Goal: Use online tool/utility: Utilize a website feature to perform a specific function

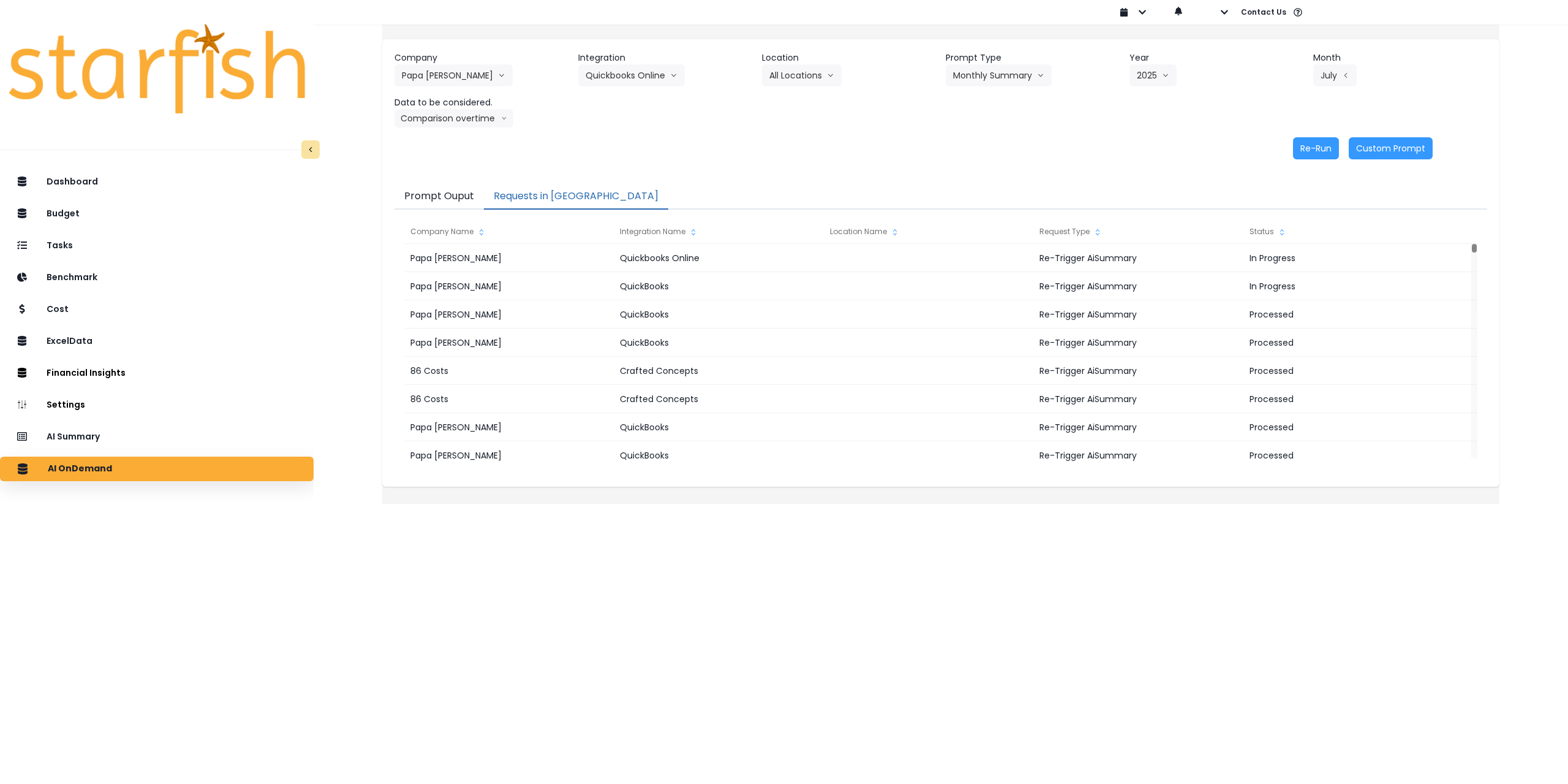
click at [534, 196] on button "Requests in [GEOGRAPHIC_DATA]" at bounding box center [576, 196] width 185 height 26
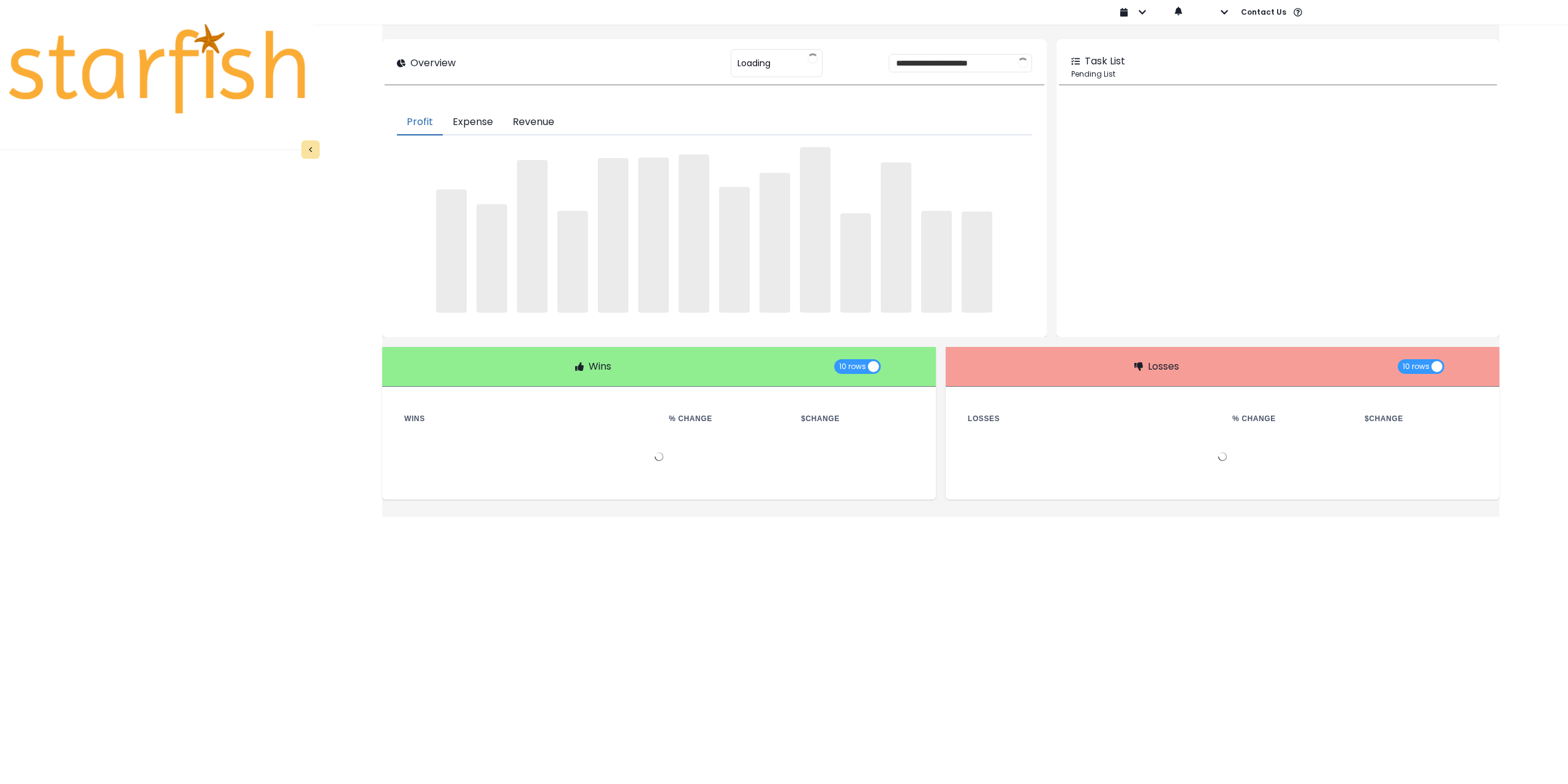
type input "********"
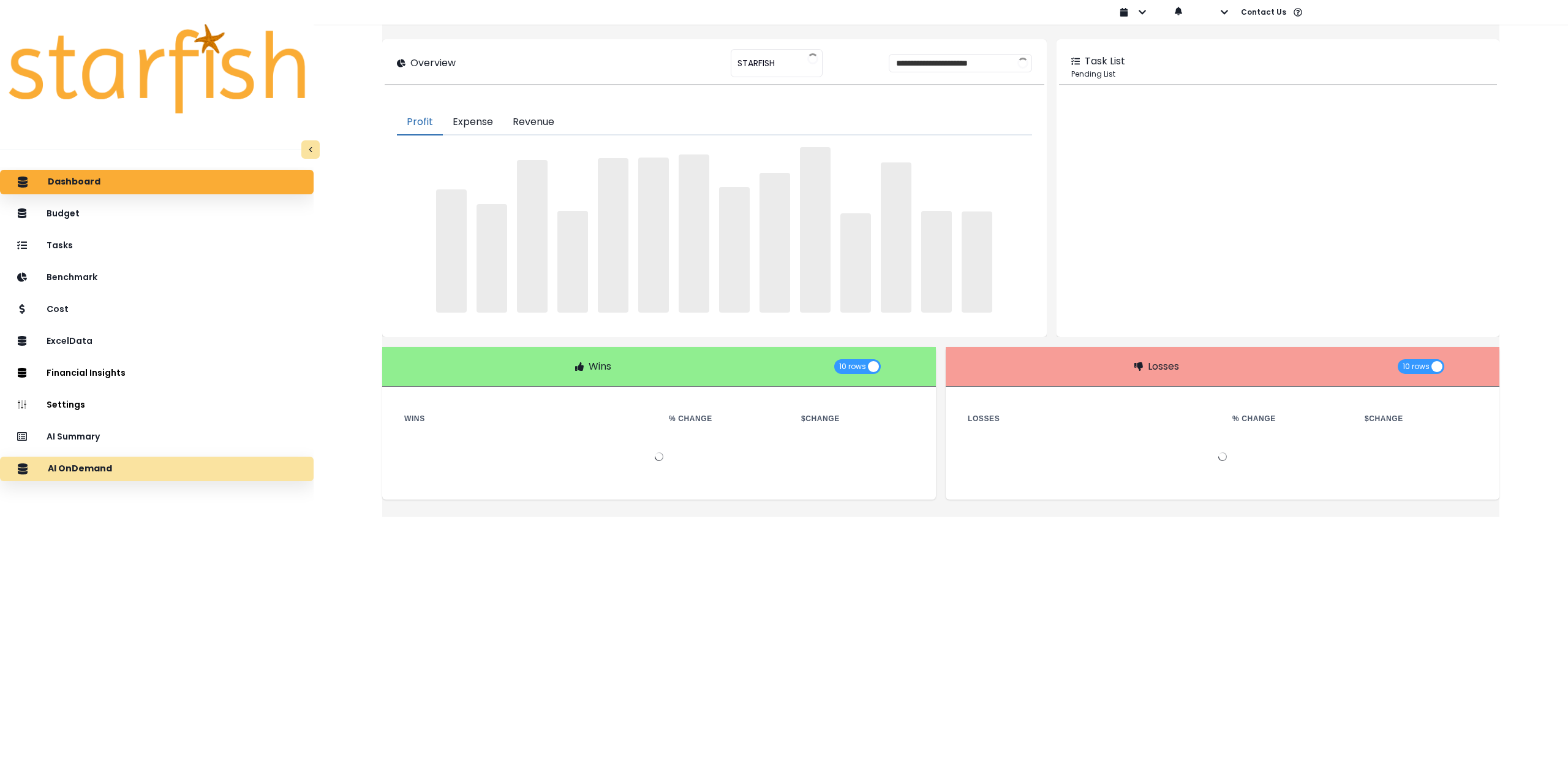
click at [161, 468] on div "AI OnDemand" at bounding box center [157, 469] width 294 height 26
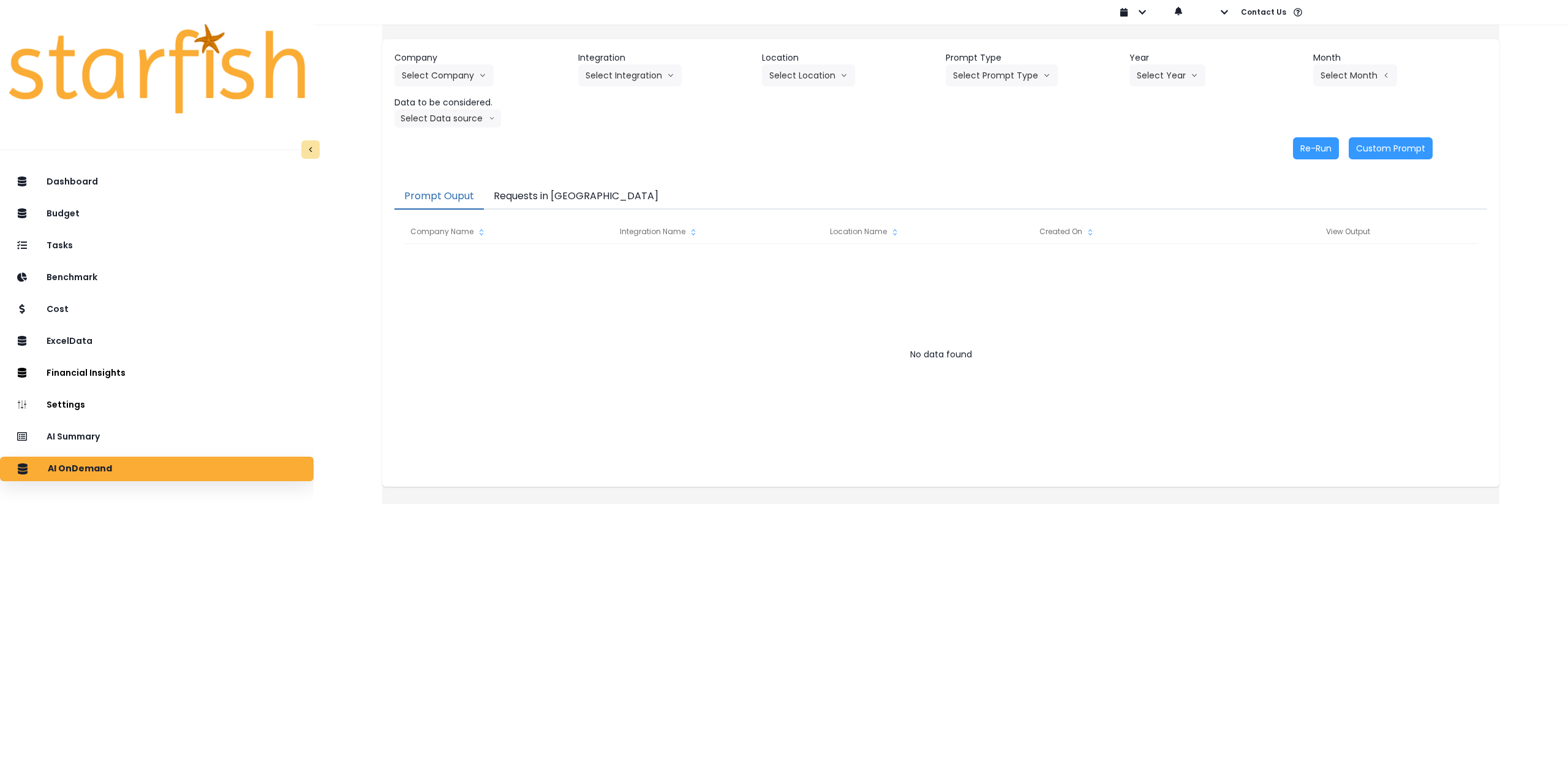
click at [578, 195] on button "Requests in [GEOGRAPHIC_DATA]" at bounding box center [576, 196] width 185 height 26
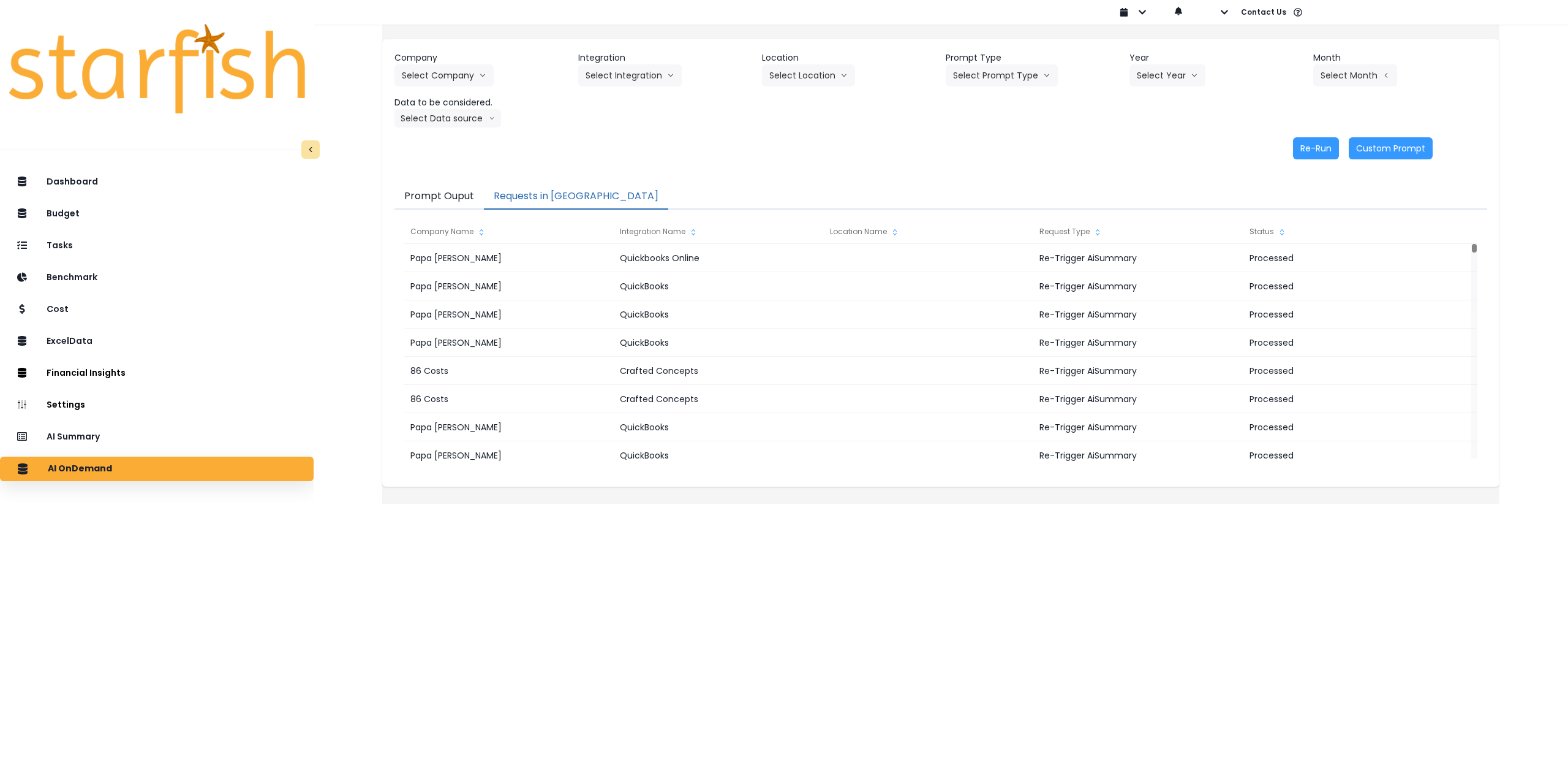
click at [459, 192] on button "Prompt Ouput" at bounding box center [440, 196] width 90 height 26
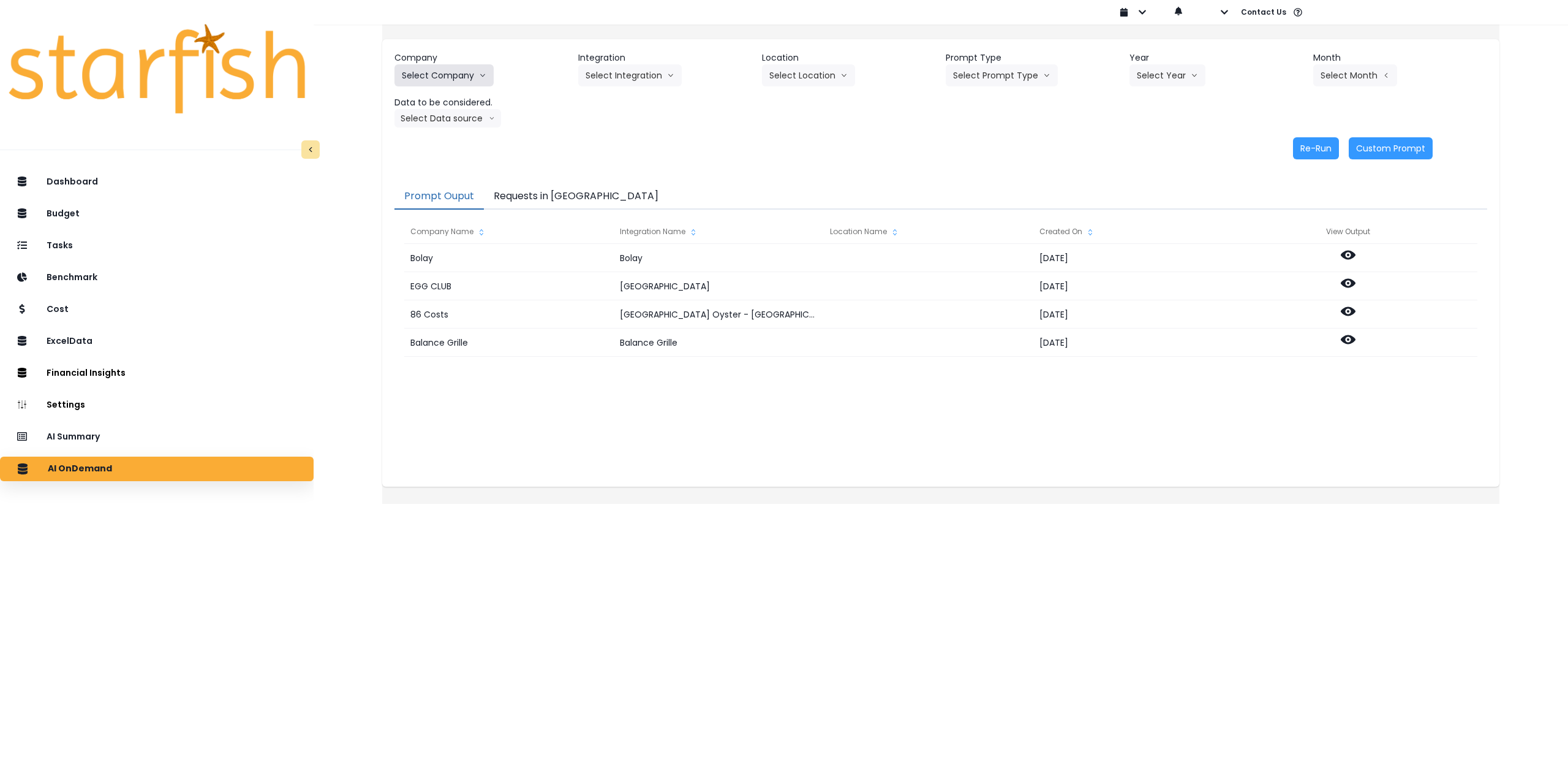
click at [486, 70] on button "Select Company" at bounding box center [444, 75] width 100 height 22
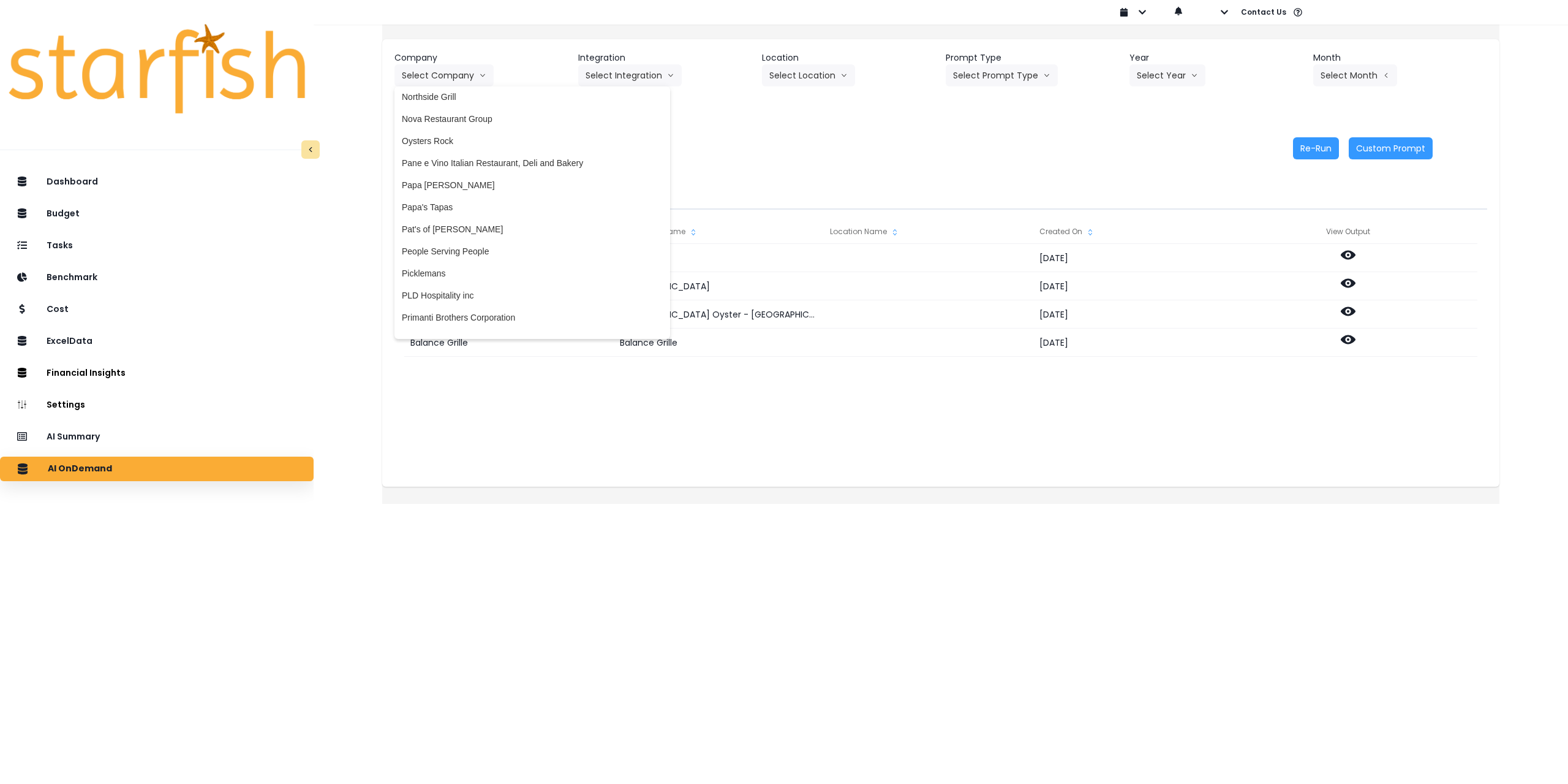
scroll to position [1777, 0]
click at [481, 178] on span "Papa [PERSON_NAME]" at bounding box center [533, 177] width 261 height 13
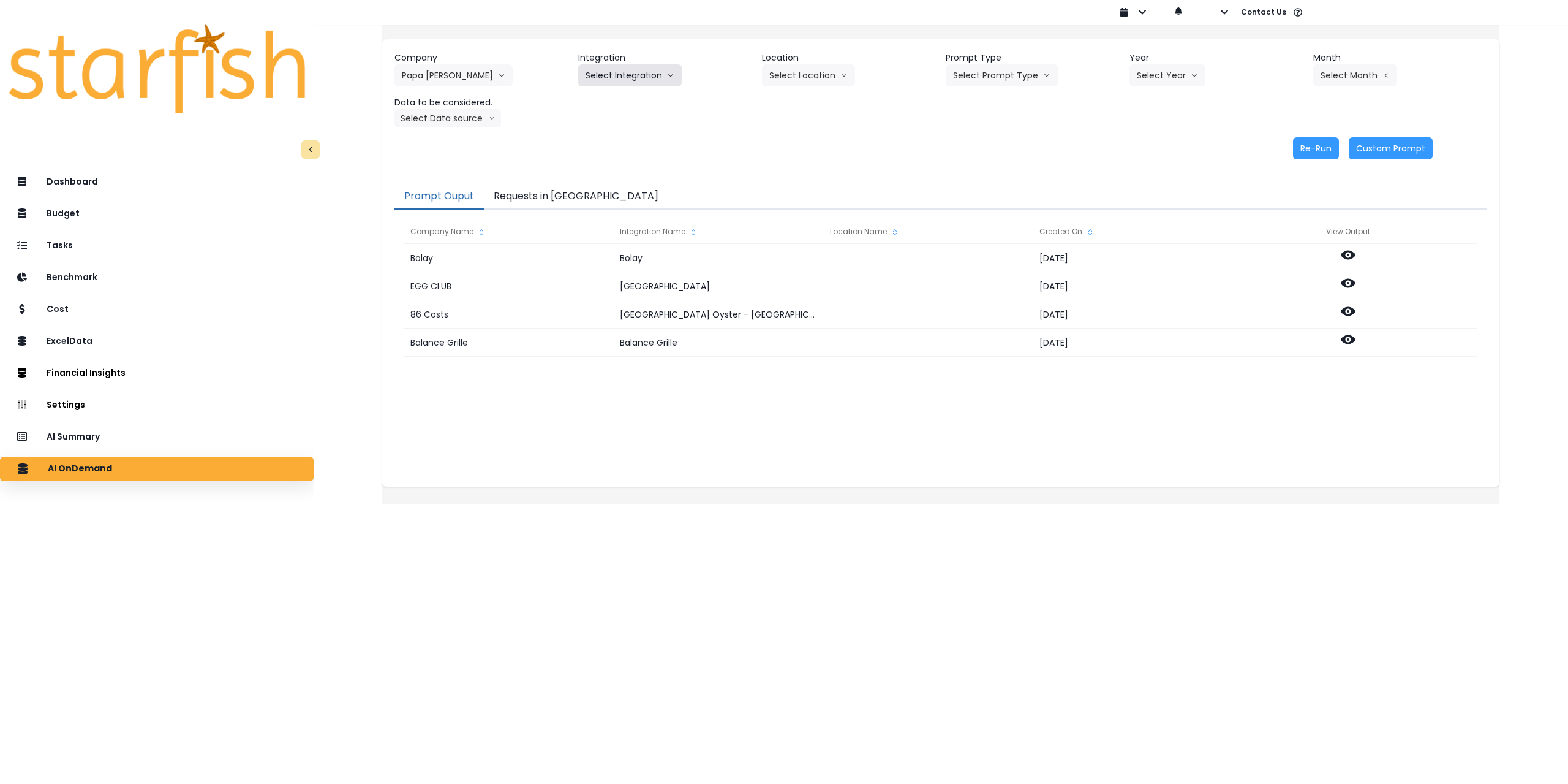
click at [640, 80] on button "Select Integration" at bounding box center [629, 75] width 103 height 22
click at [621, 121] on span "Quickbooks Online" at bounding box center [622, 123] width 73 height 13
click at [830, 77] on button "Select Location" at bounding box center [808, 75] width 93 height 22
drag, startPoint x: 803, startPoint y: 104, endPoint x: 950, endPoint y: 84, distance: 148.4
click at [804, 103] on span "All Locations" at bounding box center [793, 101] width 48 height 13
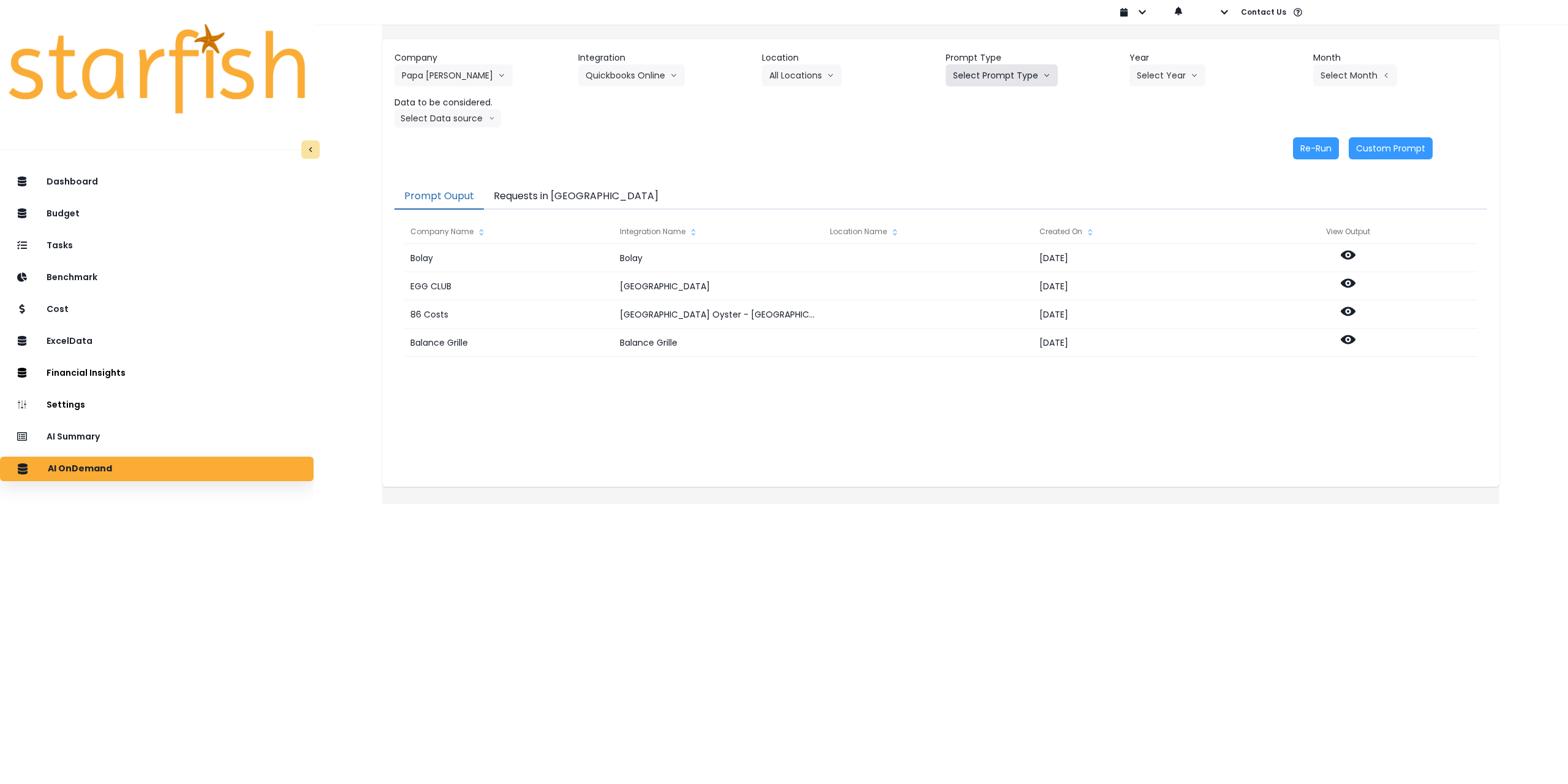
click at [1029, 75] on button "Select Prompt Type" at bounding box center [1002, 75] width 112 height 22
drag, startPoint x: 987, startPoint y: 169, endPoint x: 1116, endPoint y: 108, distance: 142.7
click at [988, 169] on span "Monthly Summary" at bounding box center [987, 167] width 69 height 13
click at [1176, 74] on button "Select Year" at bounding box center [1167, 75] width 76 height 22
click at [1145, 147] on span "2025" at bounding box center [1146, 145] width 19 height 13
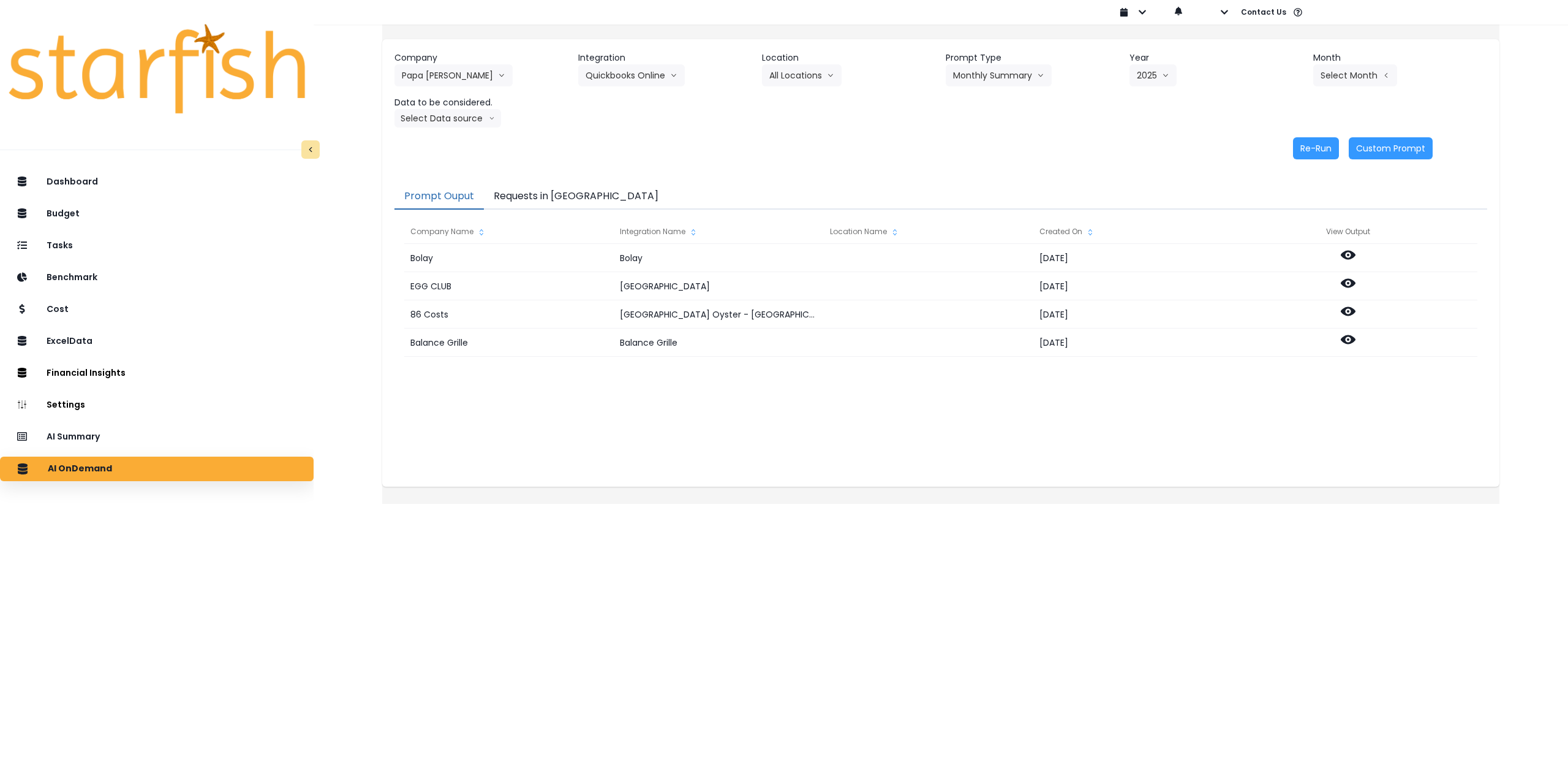
click at [1341, 86] on div "Company Papa [PERSON_NAME] 86 Costs Asti Bagel Cafe Balance Grille Bald Ginger …" at bounding box center [941, 89] width 1093 height 76
click at [1342, 73] on button "Select Month" at bounding box center [1355, 75] width 84 height 22
click at [1282, 208] on span "July" at bounding box center [1294, 211] width 24 height 13
click at [461, 112] on button "Select Data source" at bounding box center [448, 118] width 107 height 18
click at [465, 140] on span "Comparison overtime" at bounding box center [443, 142] width 82 height 13
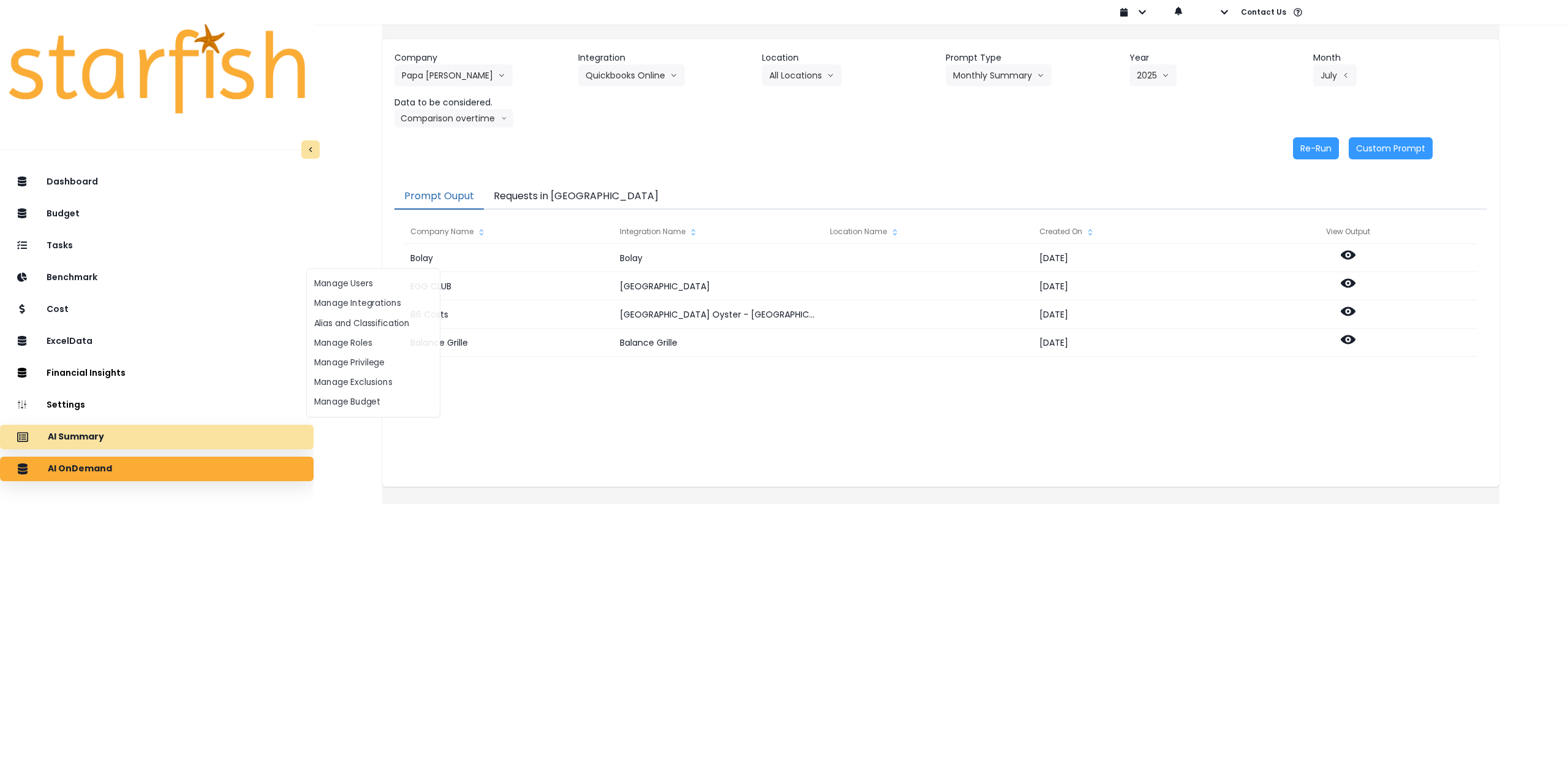
click at [171, 433] on div "AI Summary" at bounding box center [157, 437] width 294 height 26
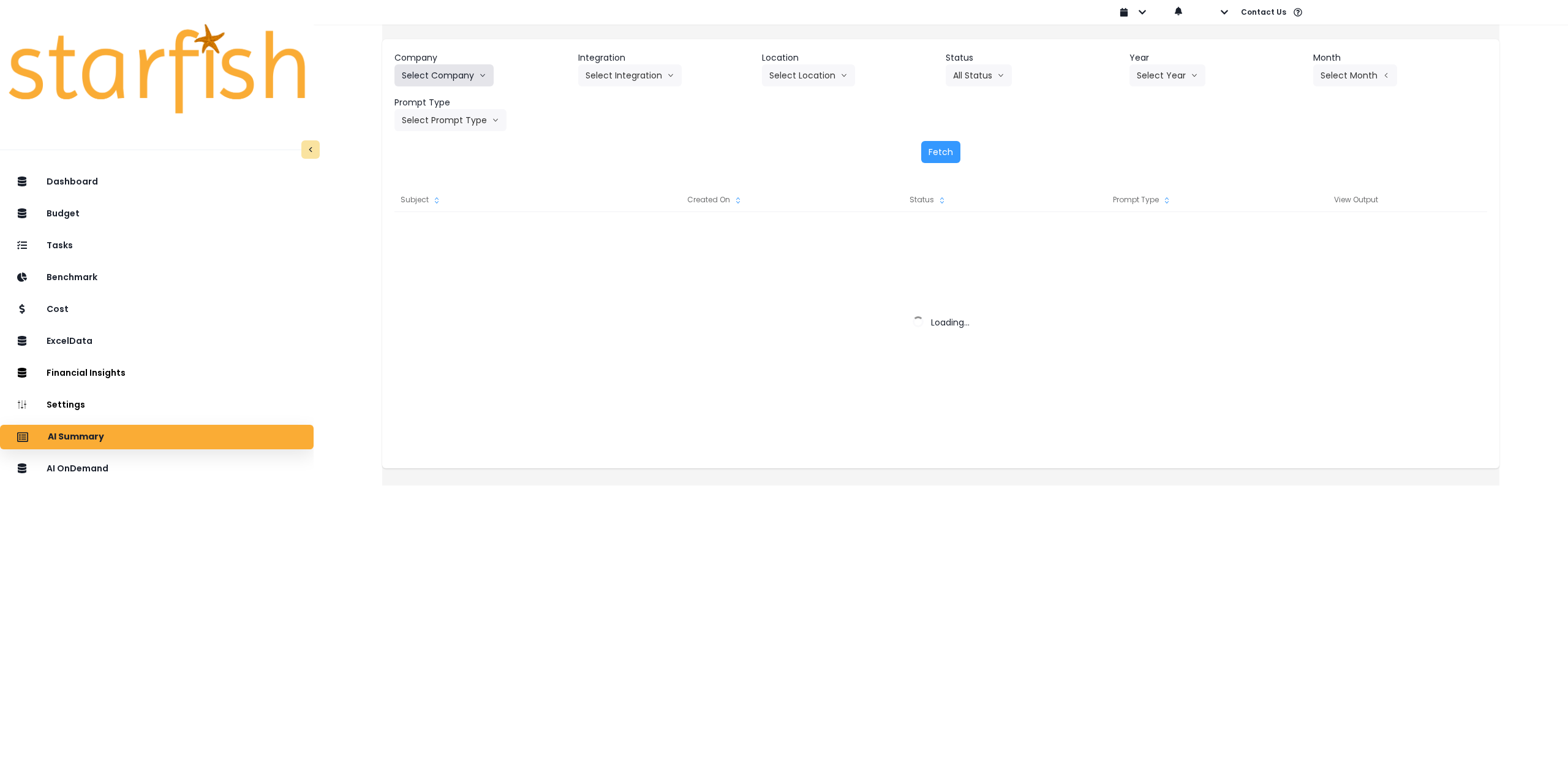
click at [430, 74] on button "Select Company" at bounding box center [444, 75] width 100 height 22
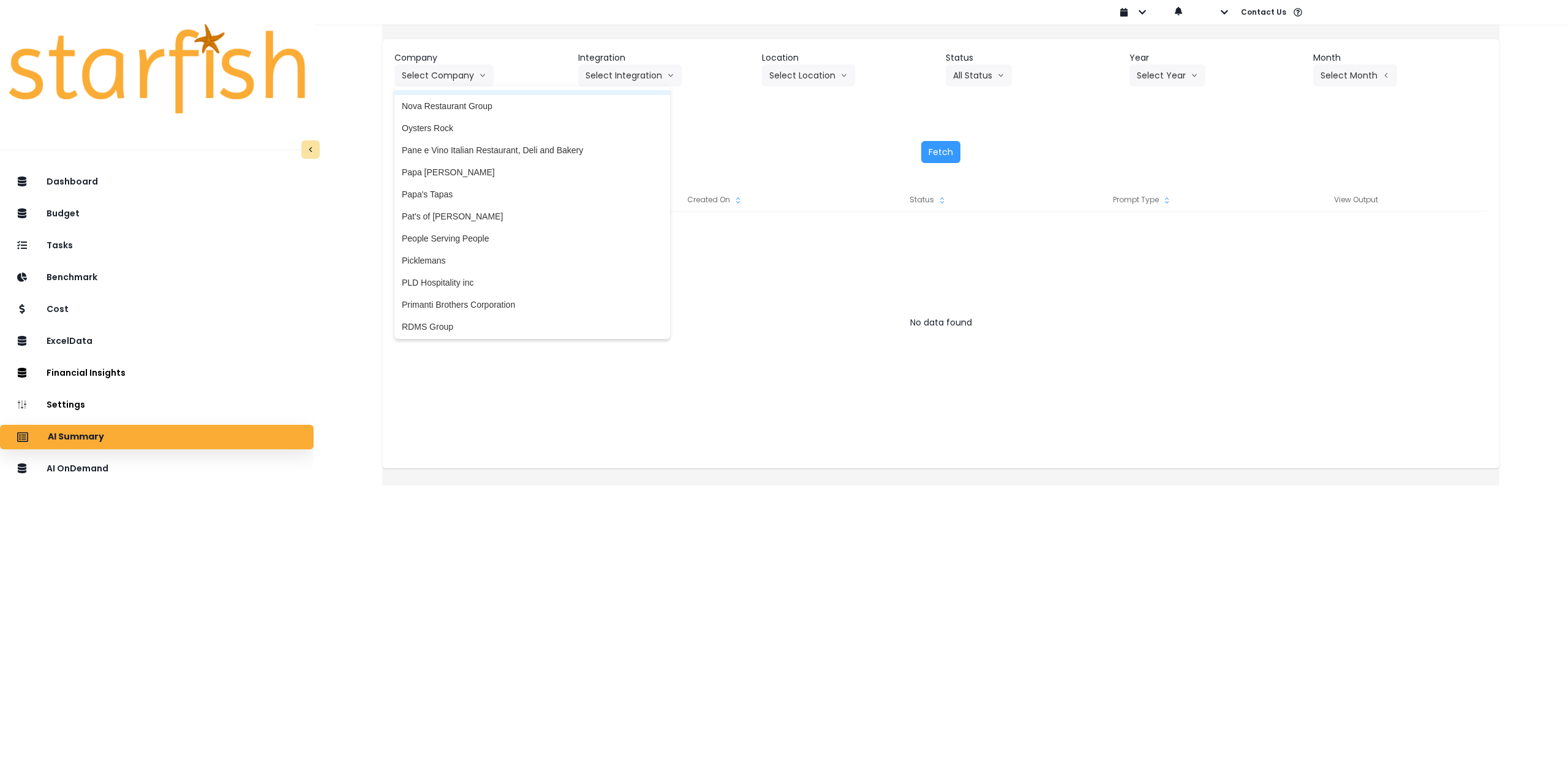
scroll to position [1838, 0]
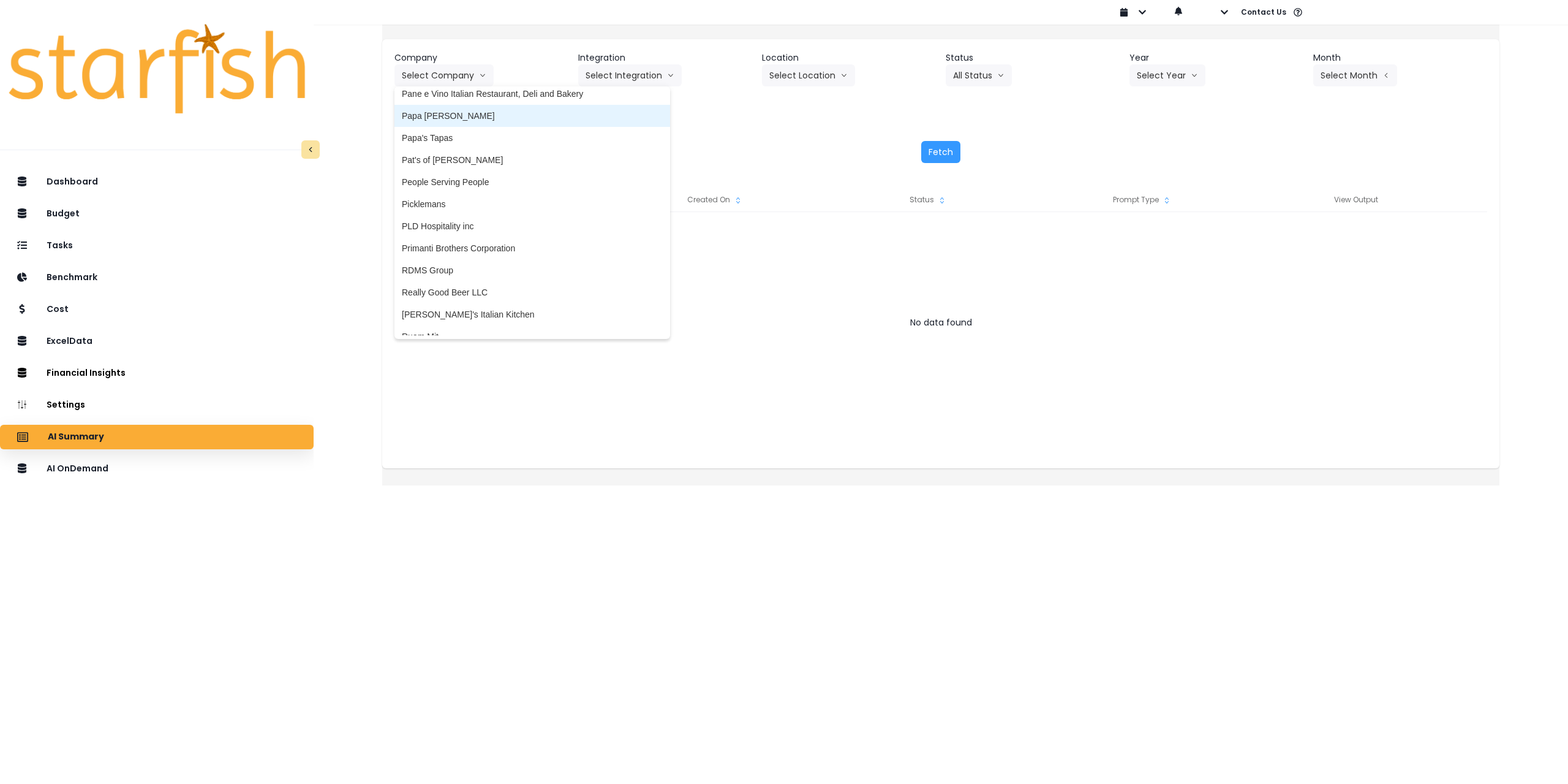
click at [490, 114] on span "Papa [PERSON_NAME]" at bounding box center [533, 115] width 261 height 13
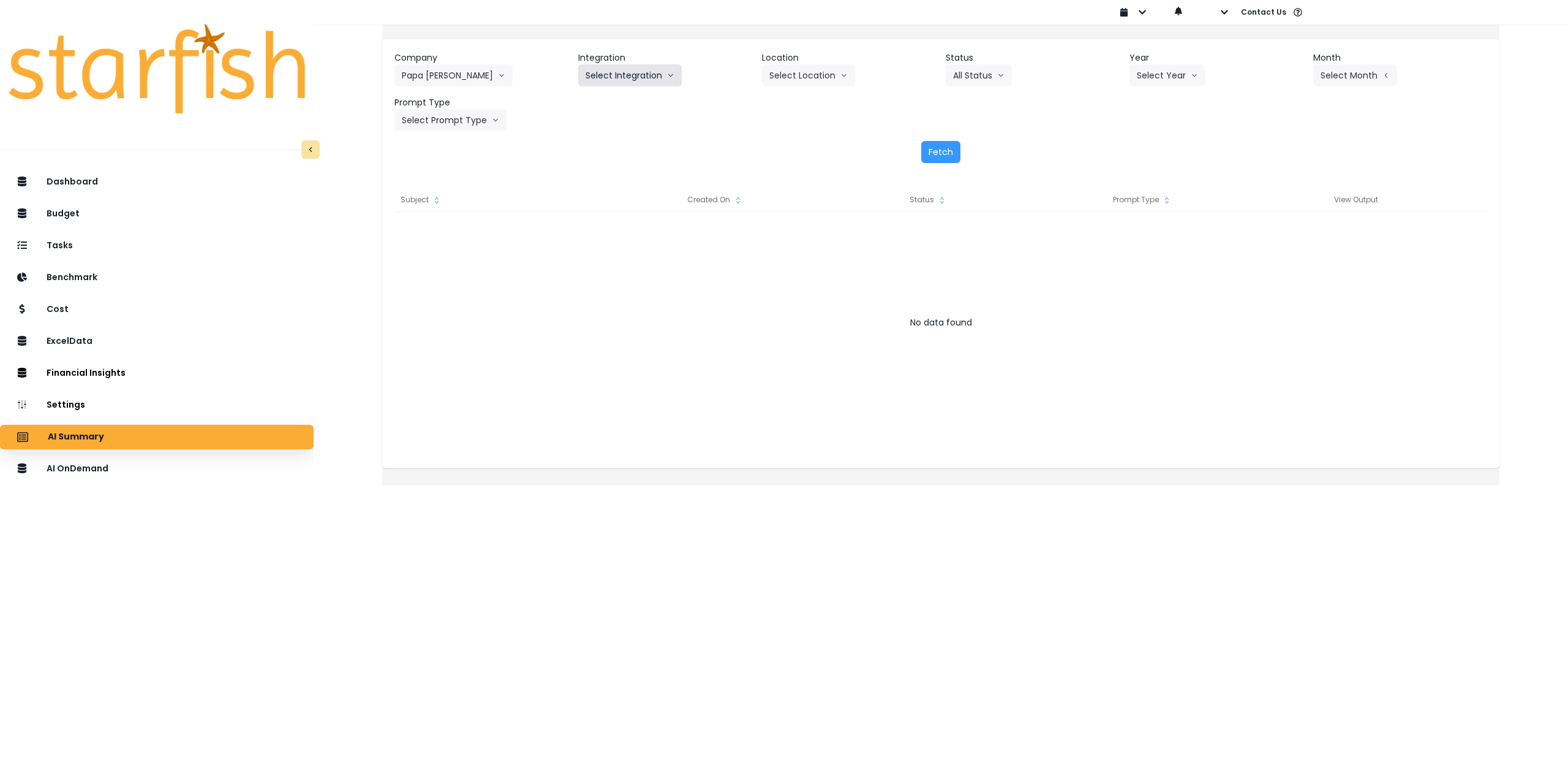
click at [640, 76] on button "Select Integration" at bounding box center [629, 75] width 103 height 22
click at [637, 126] on span "Quickbooks Online" at bounding box center [622, 123] width 73 height 13
click at [823, 67] on button "Select Location" at bounding box center [808, 75] width 93 height 22
click at [799, 102] on span "All Locations" at bounding box center [793, 101] width 48 height 13
drag, startPoint x: 1146, startPoint y: 80, endPoint x: 1143, endPoint y: 104, distance: 24.2
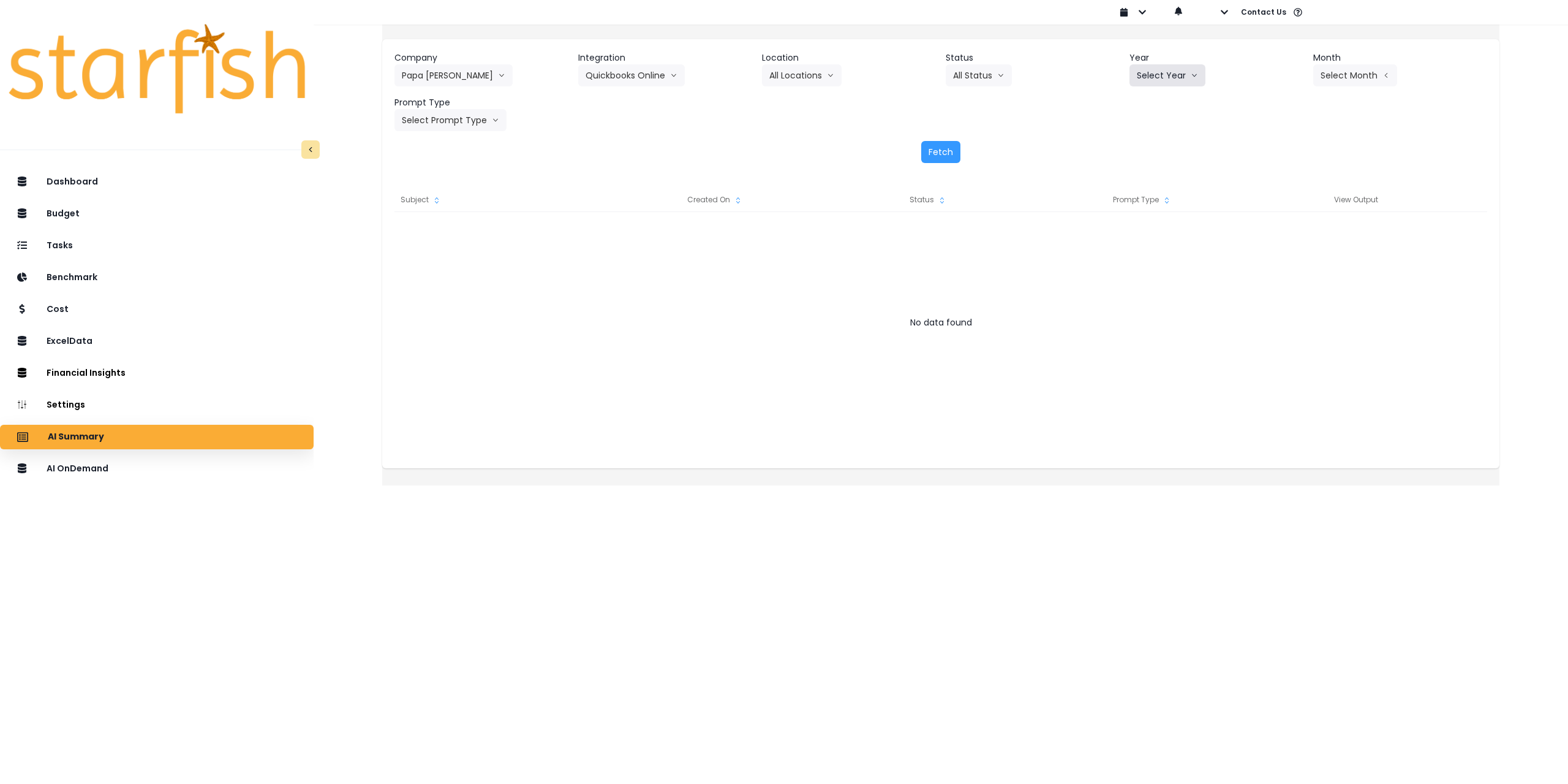
click at [1146, 80] on button "Select Year" at bounding box center [1167, 75] width 76 height 22
click at [1137, 143] on span "2025" at bounding box center [1146, 145] width 19 height 13
click at [1349, 67] on button "Select Month" at bounding box center [1355, 75] width 84 height 22
click at [1282, 214] on span "July" at bounding box center [1294, 211] width 24 height 13
click at [481, 115] on button "Select Prompt Type" at bounding box center [451, 119] width 112 height 22
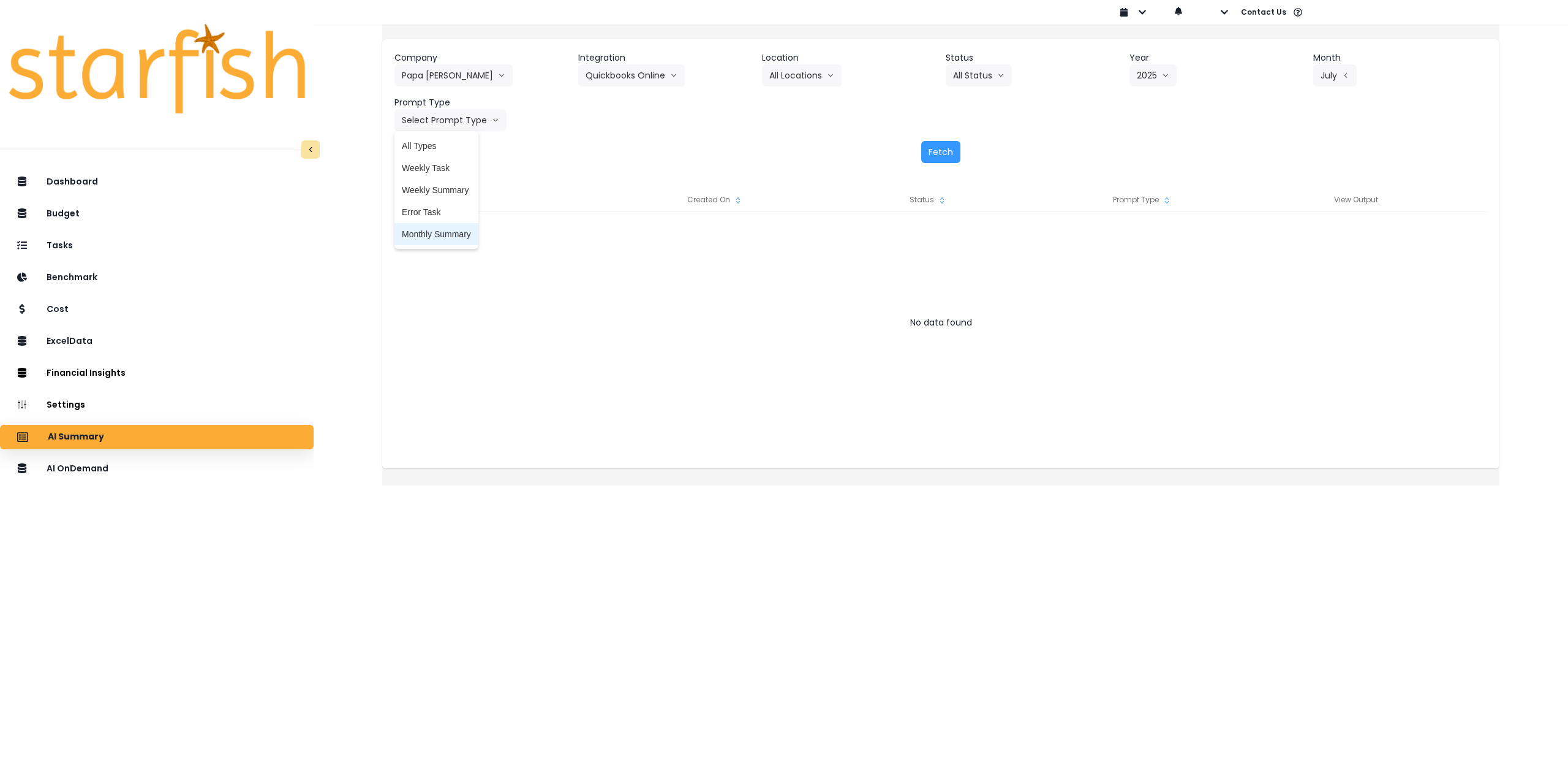
click at [462, 239] on span "Monthly Summary" at bounding box center [436, 234] width 69 height 13
click at [934, 156] on button "Fetch" at bounding box center [941, 152] width 39 height 22
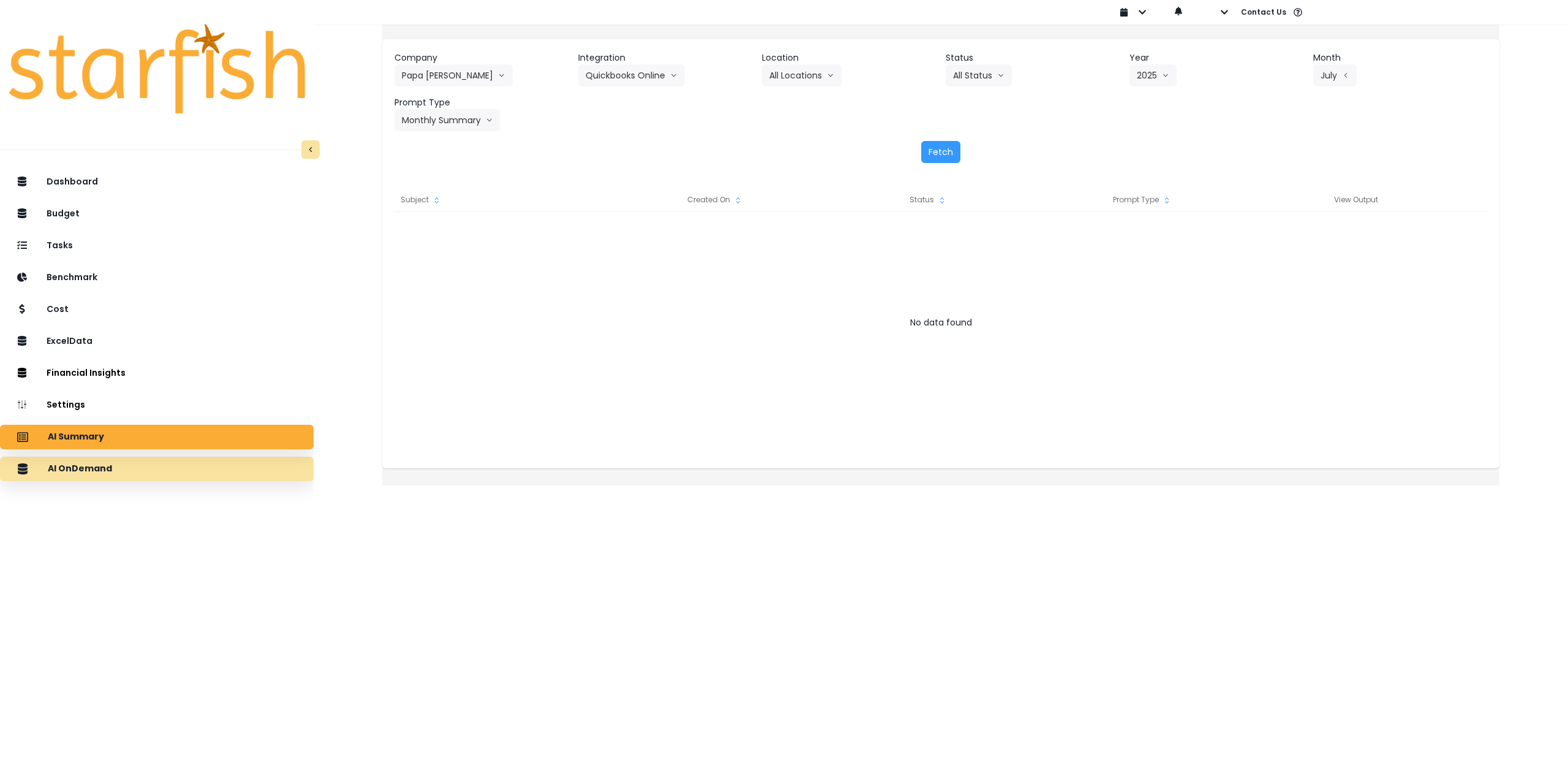
click at [185, 467] on div "AI OnDemand" at bounding box center [157, 469] width 294 height 26
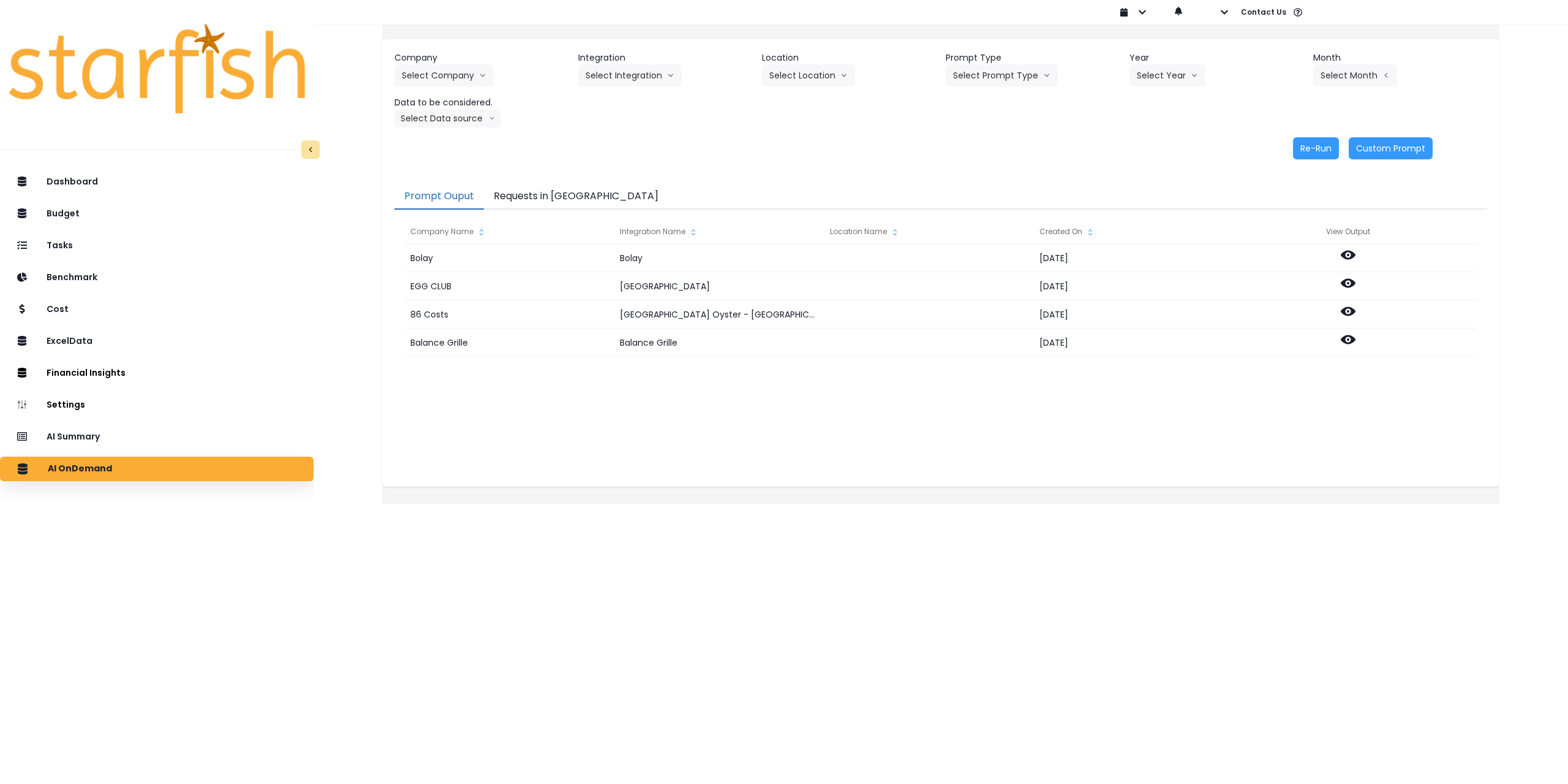
click at [592, 193] on button "Requests in [GEOGRAPHIC_DATA]" at bounding box center [576, 196] width 185 height 26
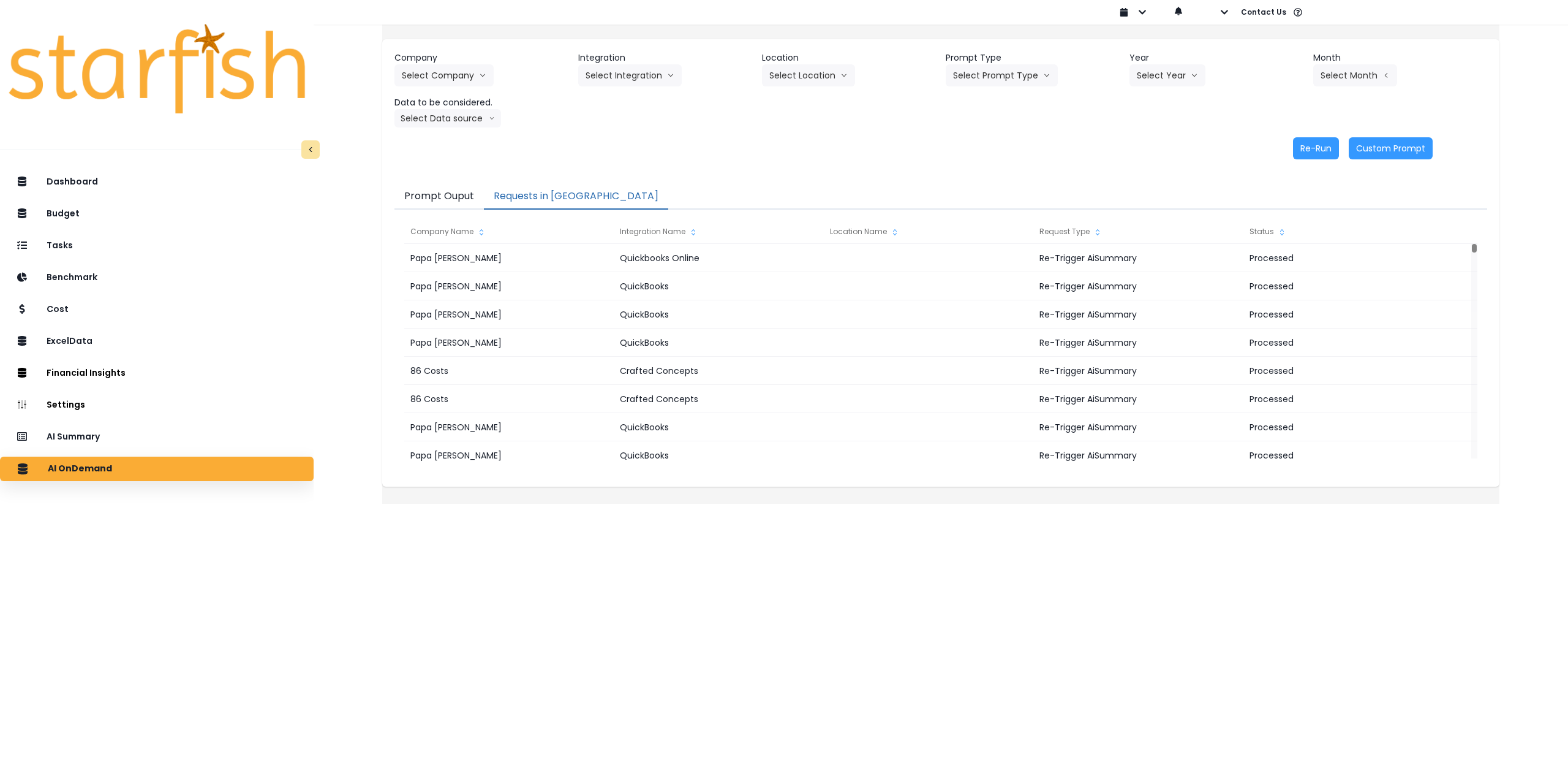
click at [444, 487] on html "Dashboard Budget Tasks Benchmark Cost ExcelData Financial Insights Location Ana…" at bounding box center [784, 243] width 1568 height 487
click at [87, 422] on div "Dashboard Budget Tasks Benchmark Cost ExcelData Financial Insights Location Ana…" at bounding box center [157, 513] width 314 height 692
click at [93, 433] on p "AI Summary" at bounding box center [76, 437] width 57 height 11
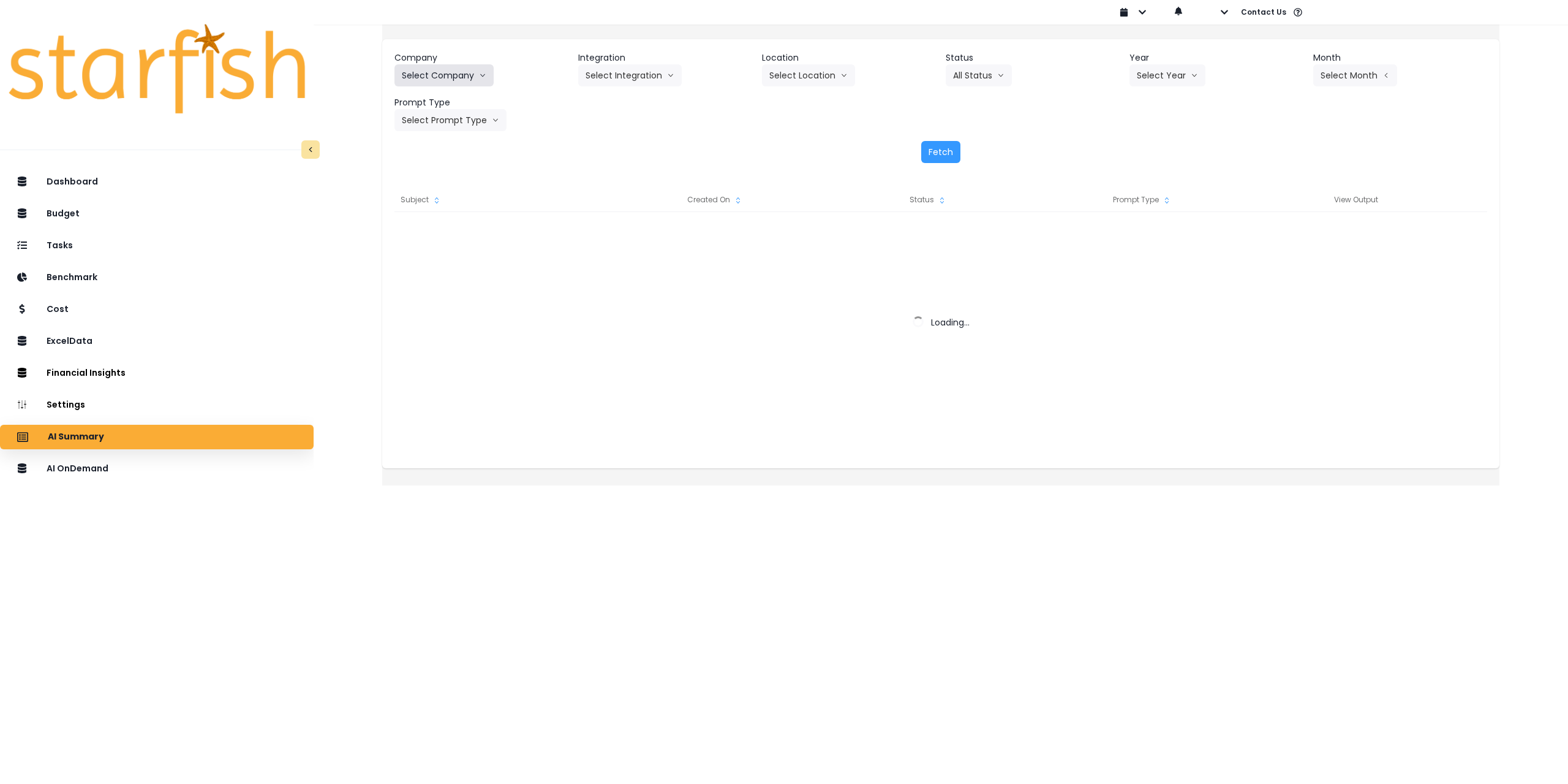
click at [452, 74] on button "Select Company" at bounding box center [444, 75] width 100 height 22
click at [486, 80] on icon "arrow down line" at bounding box center [482, 75] width 7 height 13
click at [468, 71] on button "Select Company" at bounding box center [444, 75] width 100 height 22
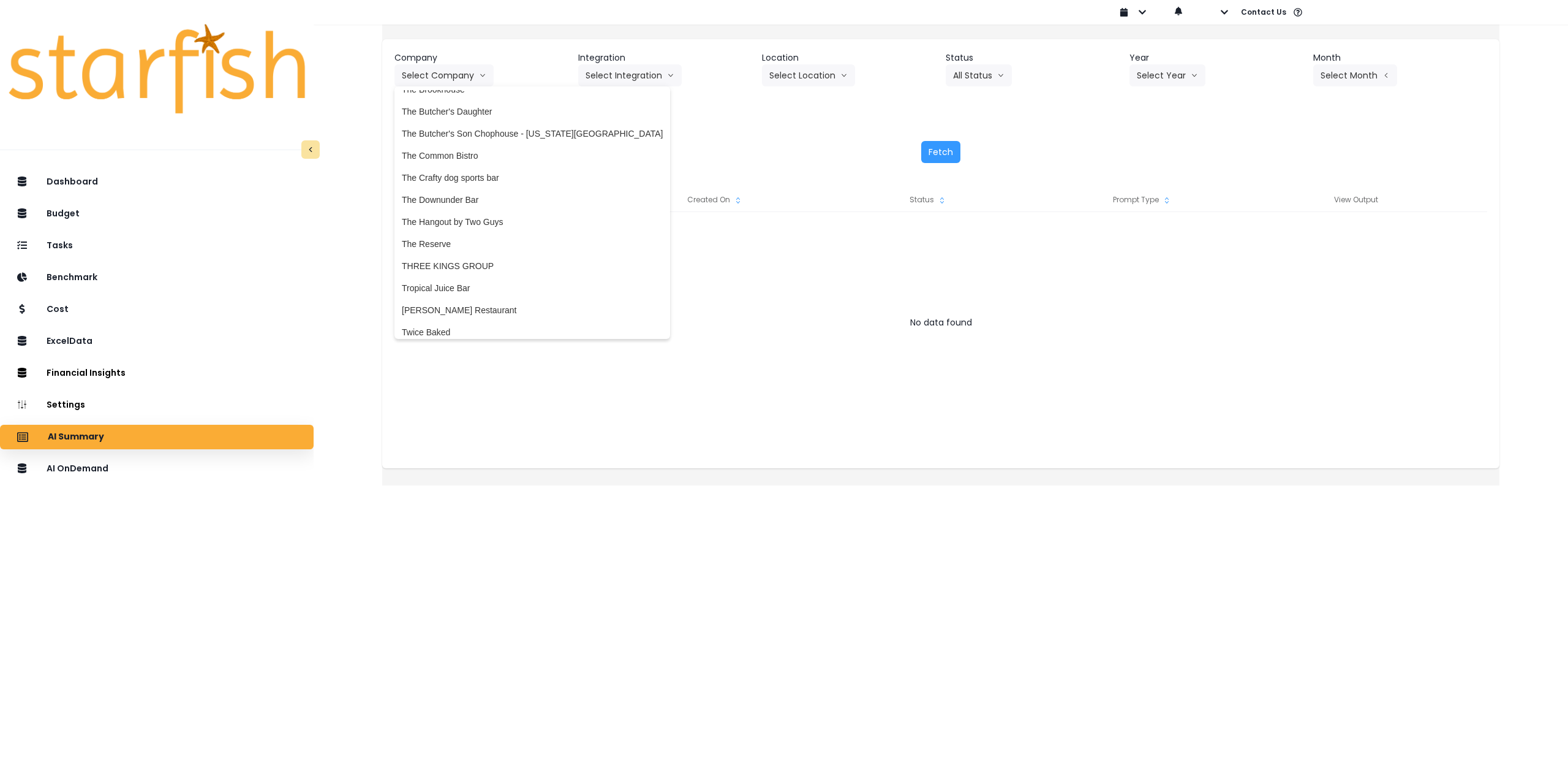
scroll to position [2601, 0]
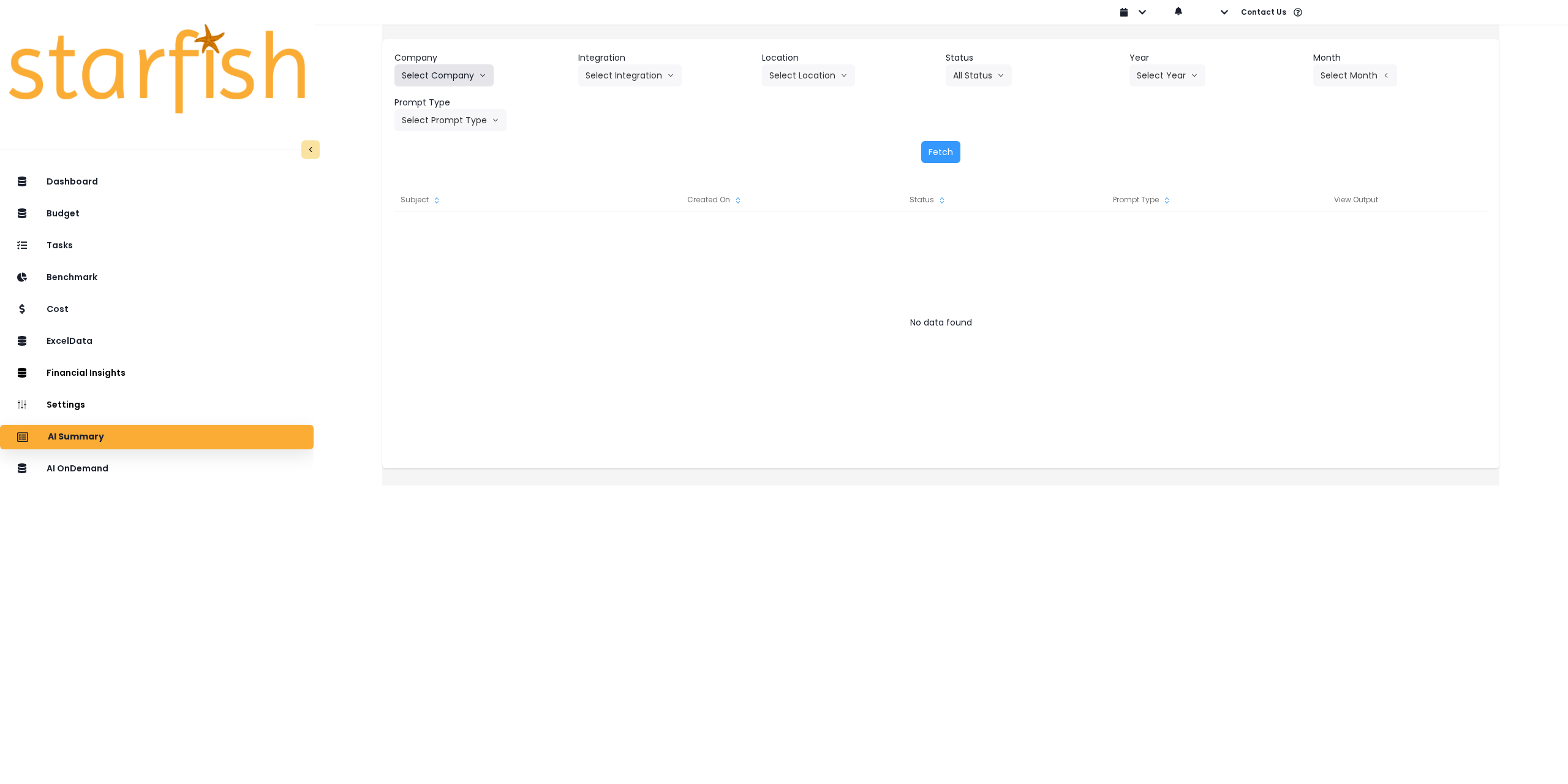
click at [475, 75] on button "Select Company" at bounding box center [444, 75] width 100 height 22
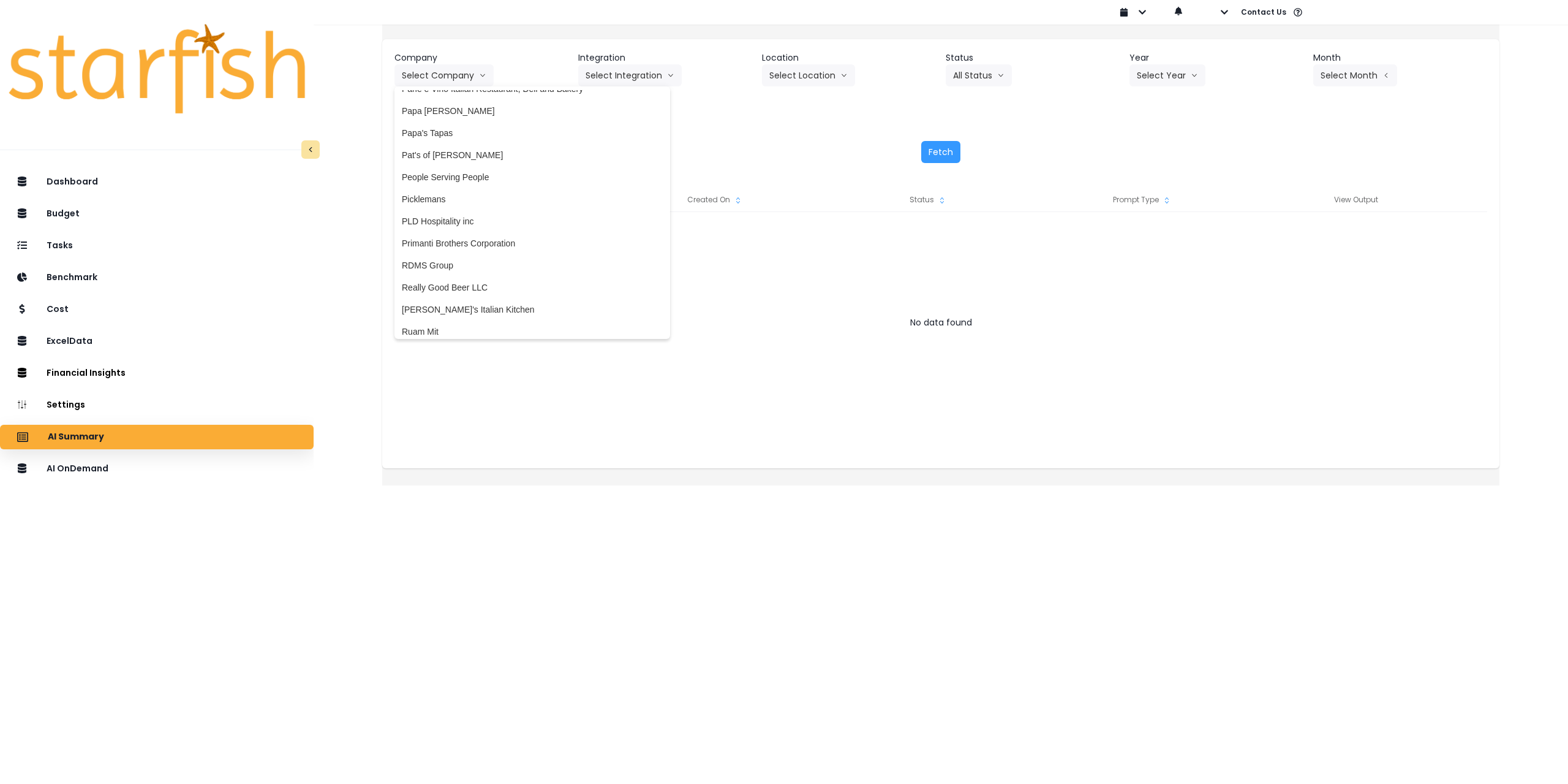
scroll to position [1804, 0]
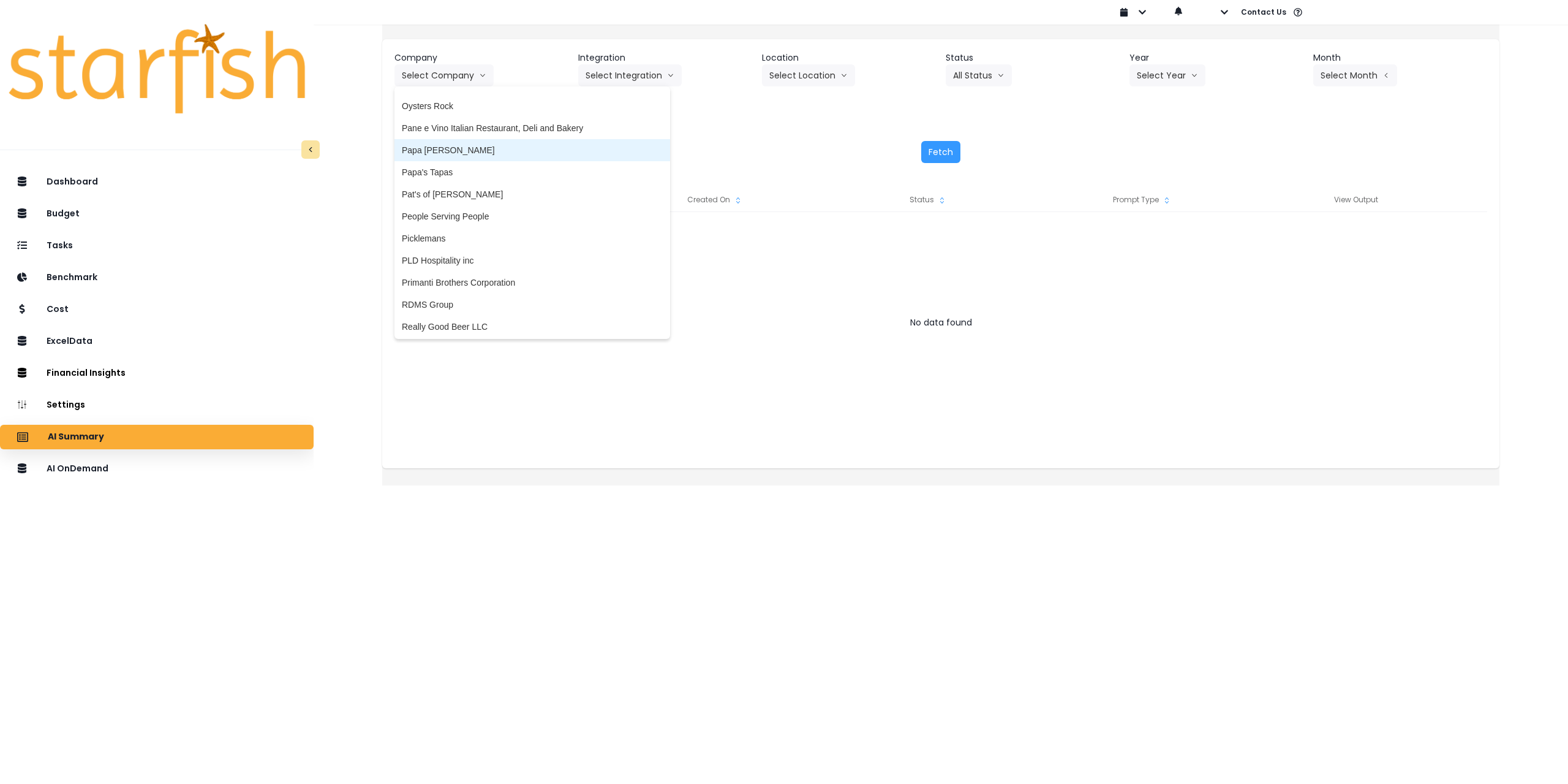
click at [494, 150] on span "Papa [PERSON_NAME]" at bounding box center [533, 150] width 261 height 13
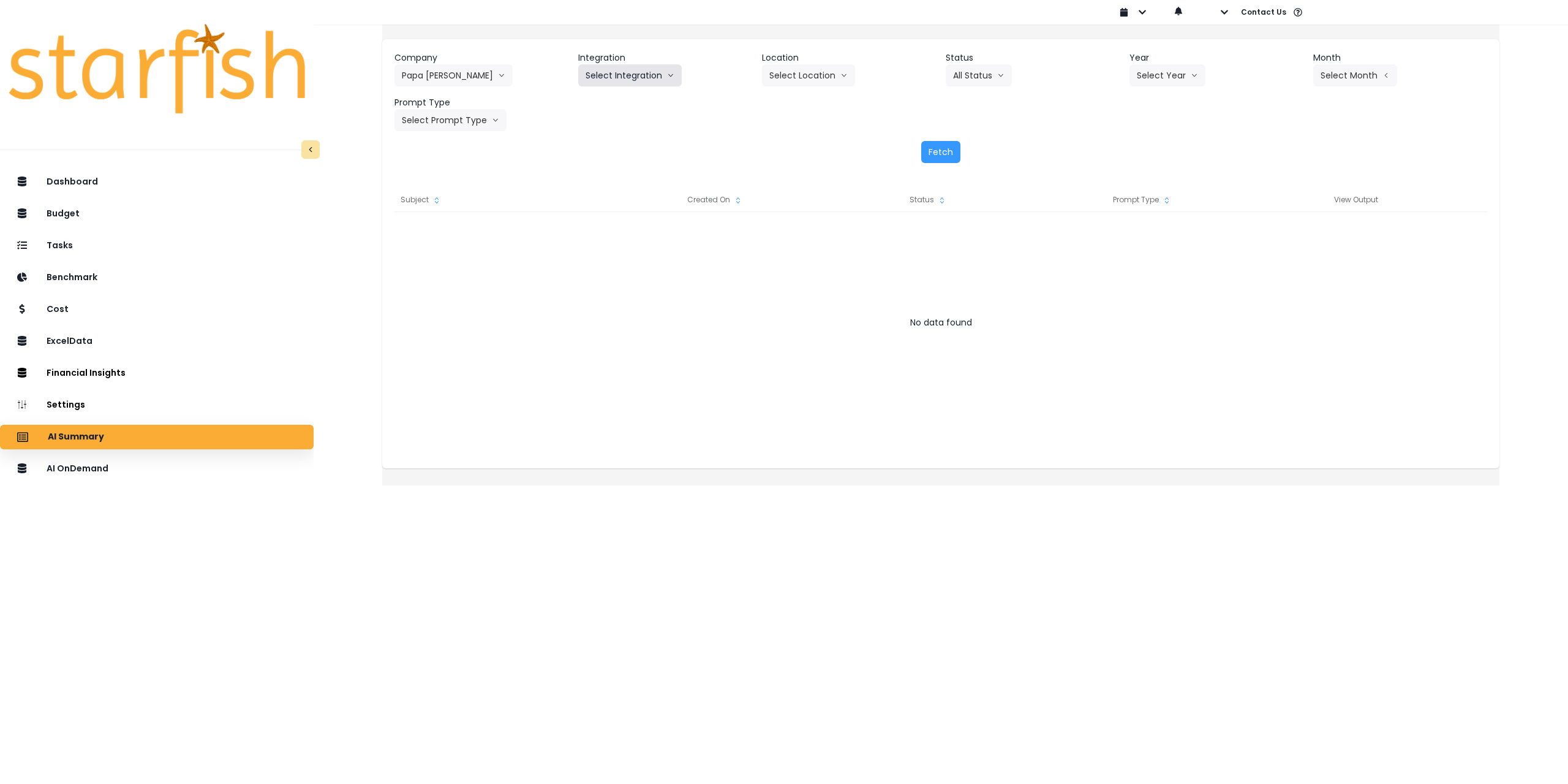
click at [647, 65] on button "Select Integration" at bounding box center [629, 75] width 103 height 22
click at [627, 104] on span "QuickBooks" at bounding box center [622, 101] width 73 height 13
click at [820, 84] on button "Select Location" at bounding box center [808, 75] width 93 height 22
click at [804, 102] on span "All Locations" at bounding box center [793, 101] width 48 height 13
click at [1165, 80] on button "Select Year" at bounding box center [1167, 75] width 76 height 22
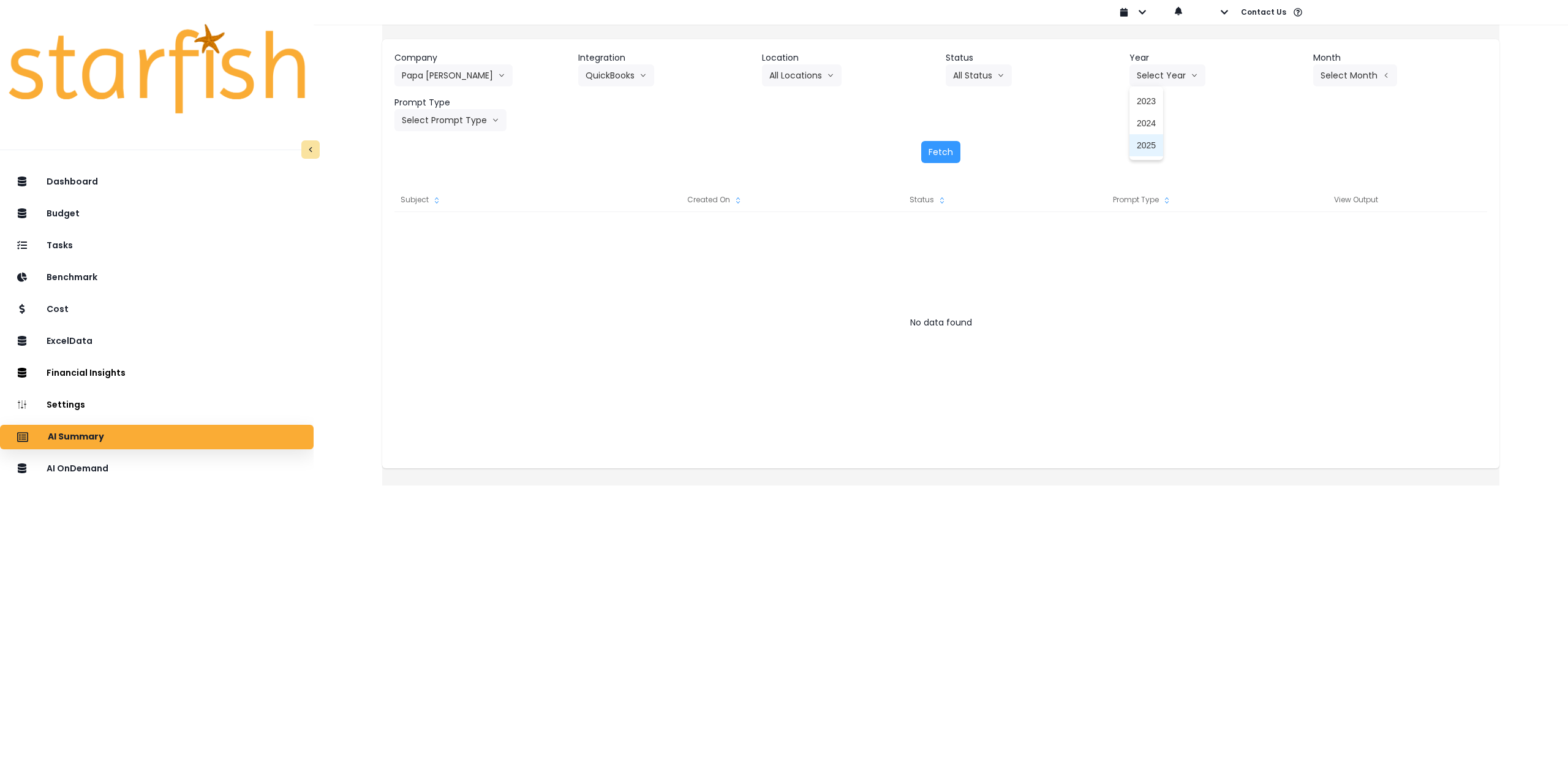
drag, startPoint x: 1141, startPoint y: 146, endPoint x: 1250, endPoint y: 109, distance: 115.1
click at [1142, 146] on span "2025" at bounding box center [1146, 145] width 19 height 13
click at [1329, 78] on button "Select Month" at bounding box center [1355, 75] width 84 height 22
click at [1282, 209] on span "July" at bounding box center [1294, 211] width 24 height 13
click at [487, 122] on button "Select Prompt Type" at bounding box center [451, 119] width 112 height 22
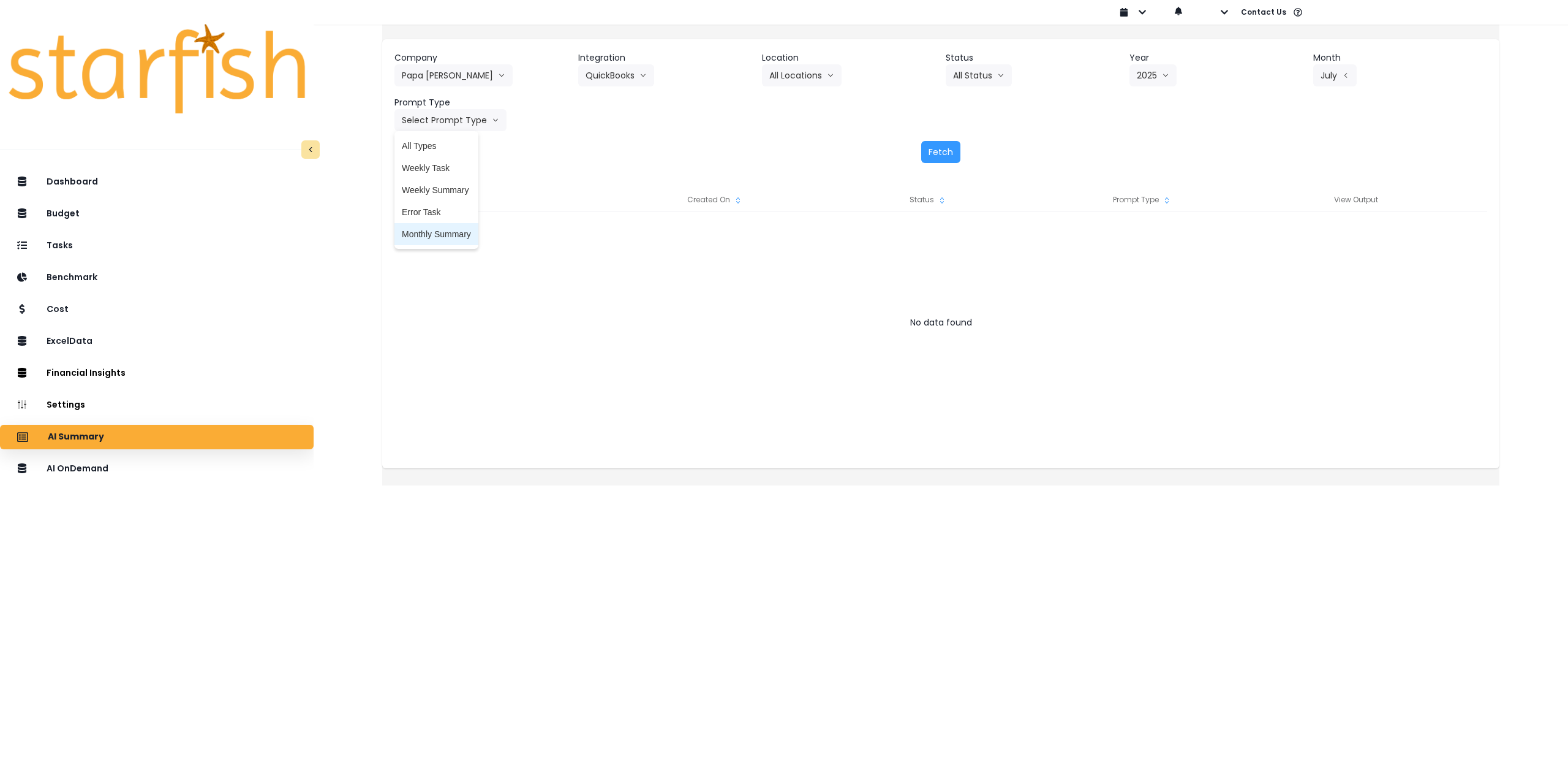
click at [459, 233] on span "Monthly Summary" at bounding box center [436, 234] width 69 height 13
click at [943, 155] on button "Fetch" at bounding box center [941, 152] width 39 height 22
click at [900, 468] on html "Dashboard Budget Tasks Benchmark Cost ExcelData Financial Insights Location Ana…" at bounding box center [784, 234] width 1568 height 468
click at [632, 74] on button "QuickBooks" at bounding box center [616, 75] width 76 height 22
click at [627, 121] on span "Quickbooks Online" at bounding box center [622, 123] width 73 height 13
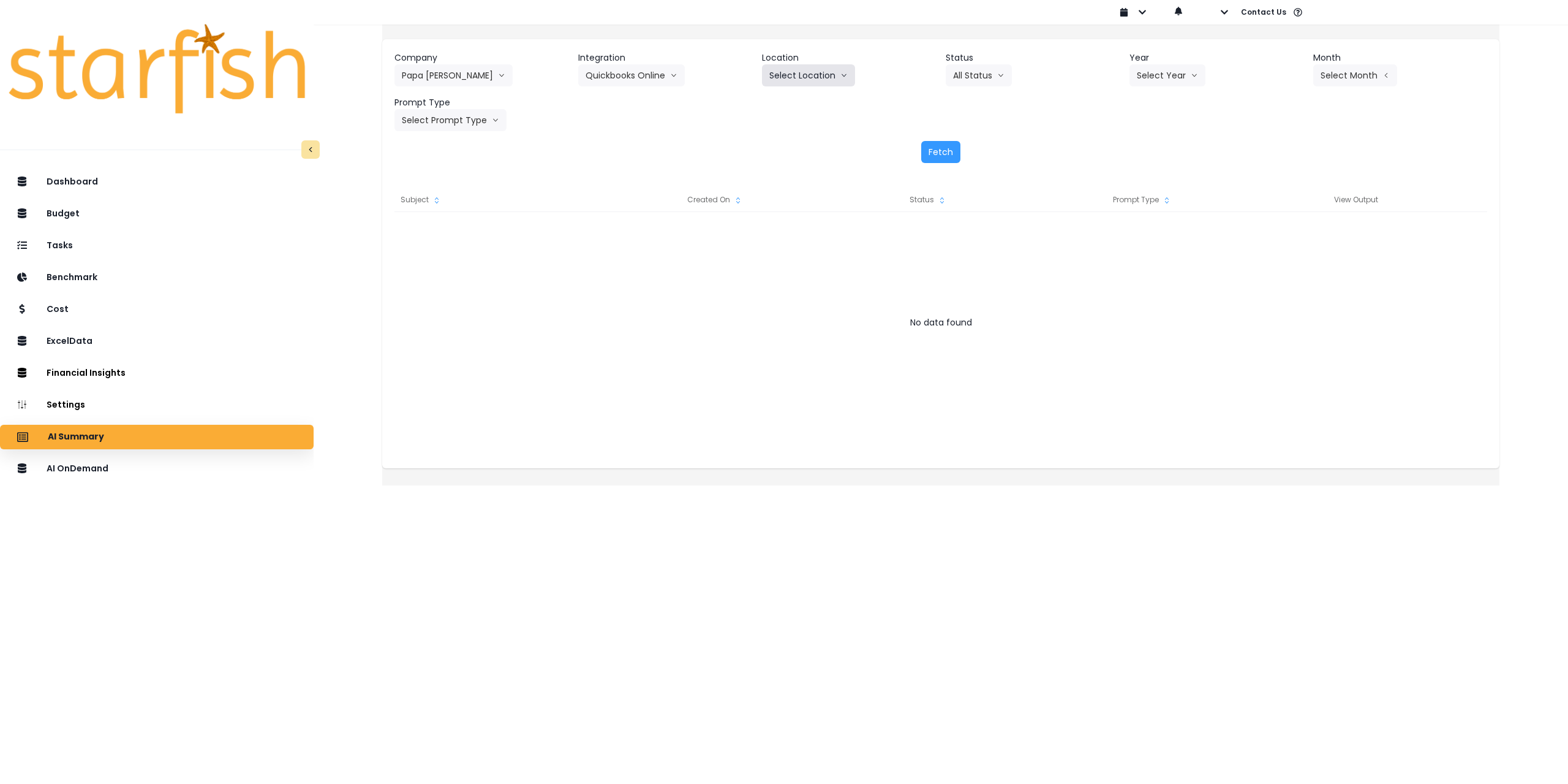
click at [821, 76] on button "Select Location" at bounding box center [808, 75] width 93 height 22
click at [805, 102] on span "All Locations" at bounding box center [793, 101] width 48 height 13
click at [1159, 74] on button "Select Year" at bounding box center [1167, 75] width 76 height 22
click at [1146, 140] on span "2025" at bounding box center [1146, 145] width 19 height 13
click at [1314, 74] on button "Select Month" at bounding box center [1355, 75] width 84 height 22
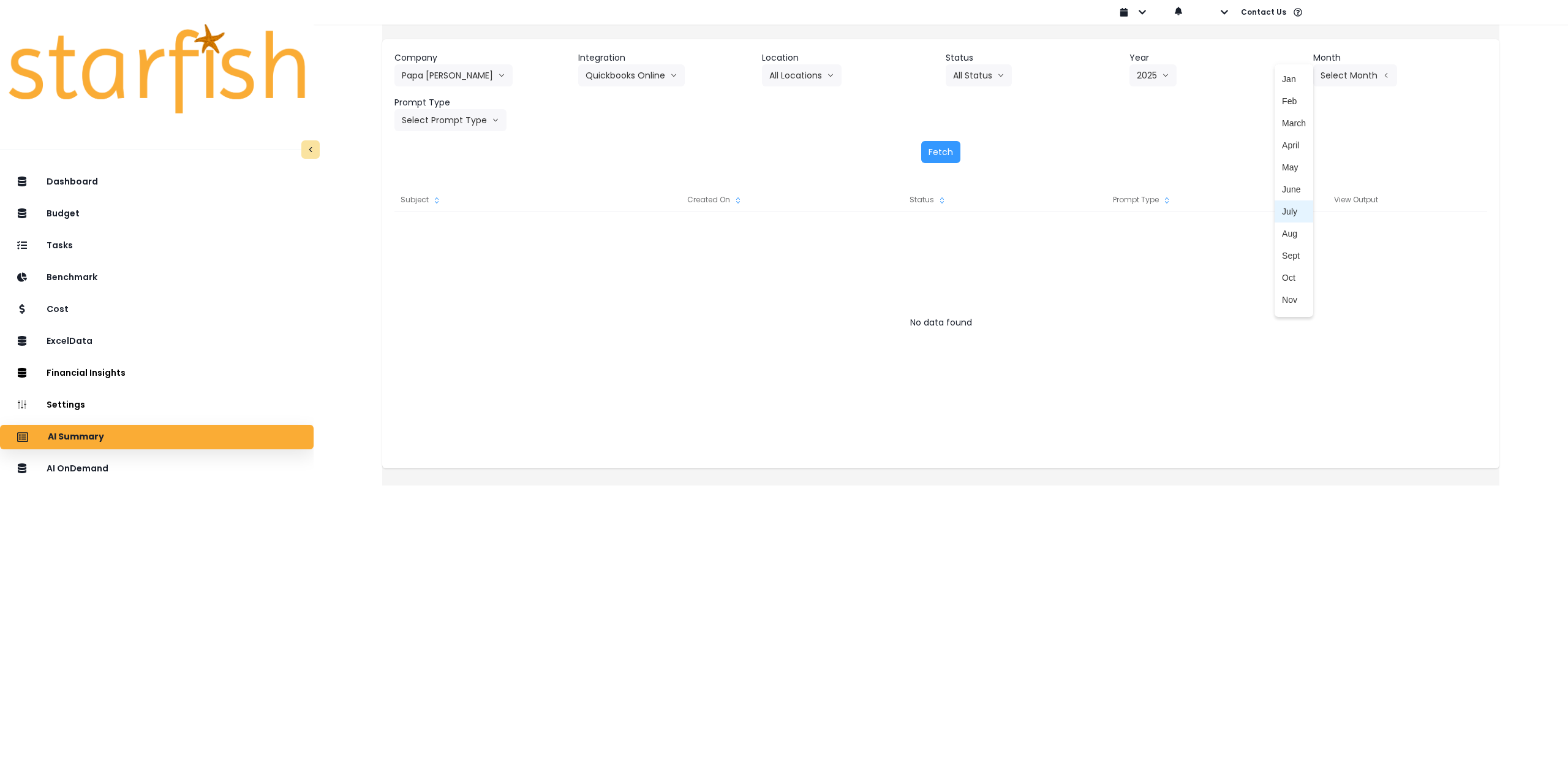
click at [1282, 211] on span "July" at bounding box center [1294, 211] width 24 height 13
click at [482, 119] on button "Select Prompt Type" at bounding box center [451, 119] width 112 height 22
click at [442, 235] on span "Monthly Summary" at bounding box center [436, 234] width 69 height 13
click at [931, 152] on button "Fetch" at bounding box center [941, 152] width 39 height 22
click at [467, 468] on html "Dashboard Budget Tasks Benchmark Cost ExcelData Financial Insights Location Ana…" at bounding box center [784, 234] width 1568 height 468
